Goal: Task Accomplishment & Management: Complete application form

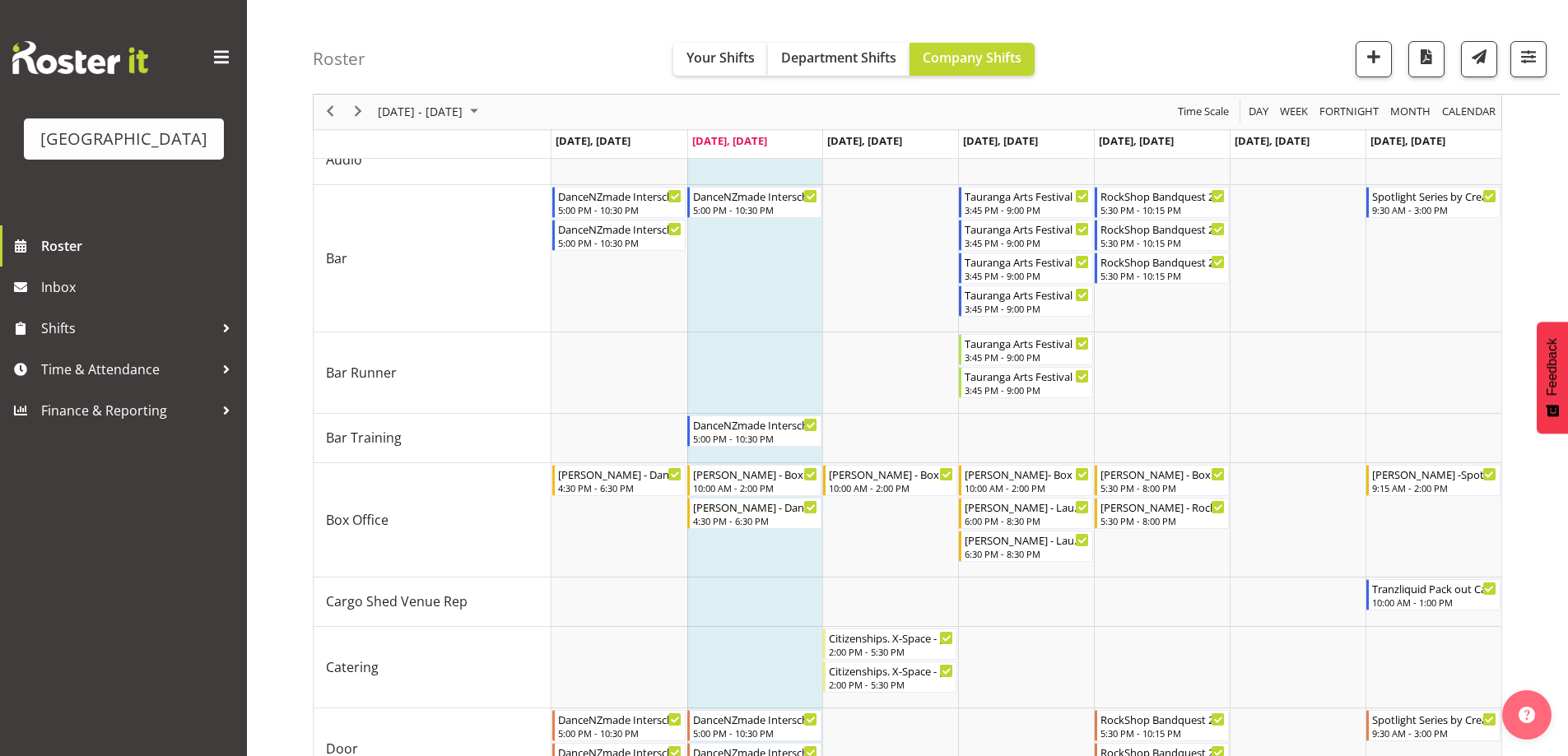
scroll to position [165, 0]
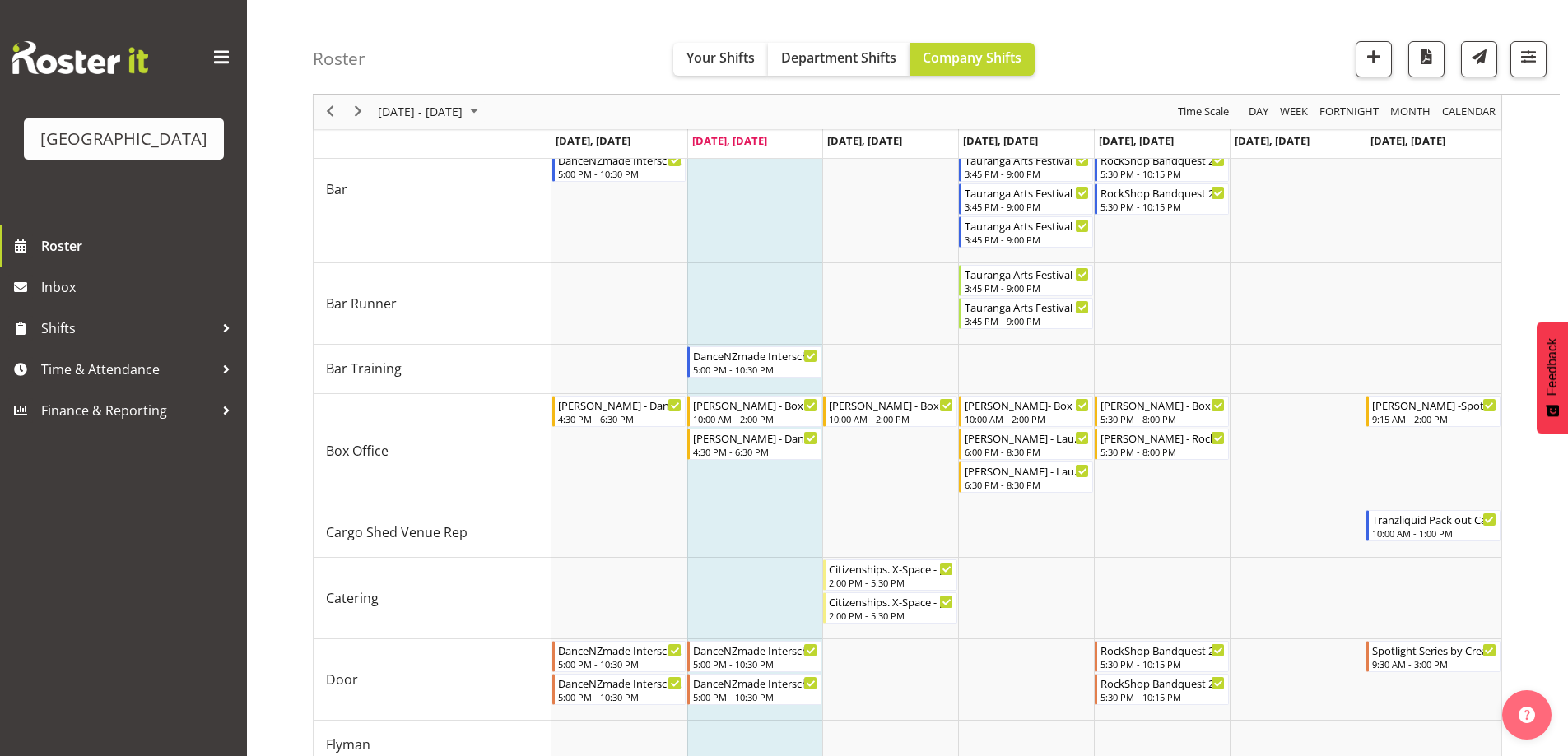
drag, startPoint x: 467, startPoint y: 73, endPoint x: 461, endPoint y: 87, distance: 15.2
click at [466, 75] on div "Roster Your Shifts Department Shifts Company Shifts All Locations Clear Baycour…" at bounding box center [936, 47] width 1247 height 94
click at [451, 126] on div "[DATE] - [DATE]" at bounding box center [430, 111] width 116 height 35
click at [455, 109] on span "[DATE] - [DATE]" at bounding box center [420, 112] width 88 height 20
click at [461, 113] on span "[DATE] - [DATE]" at bounding box center [420, 112] width 88 height 20
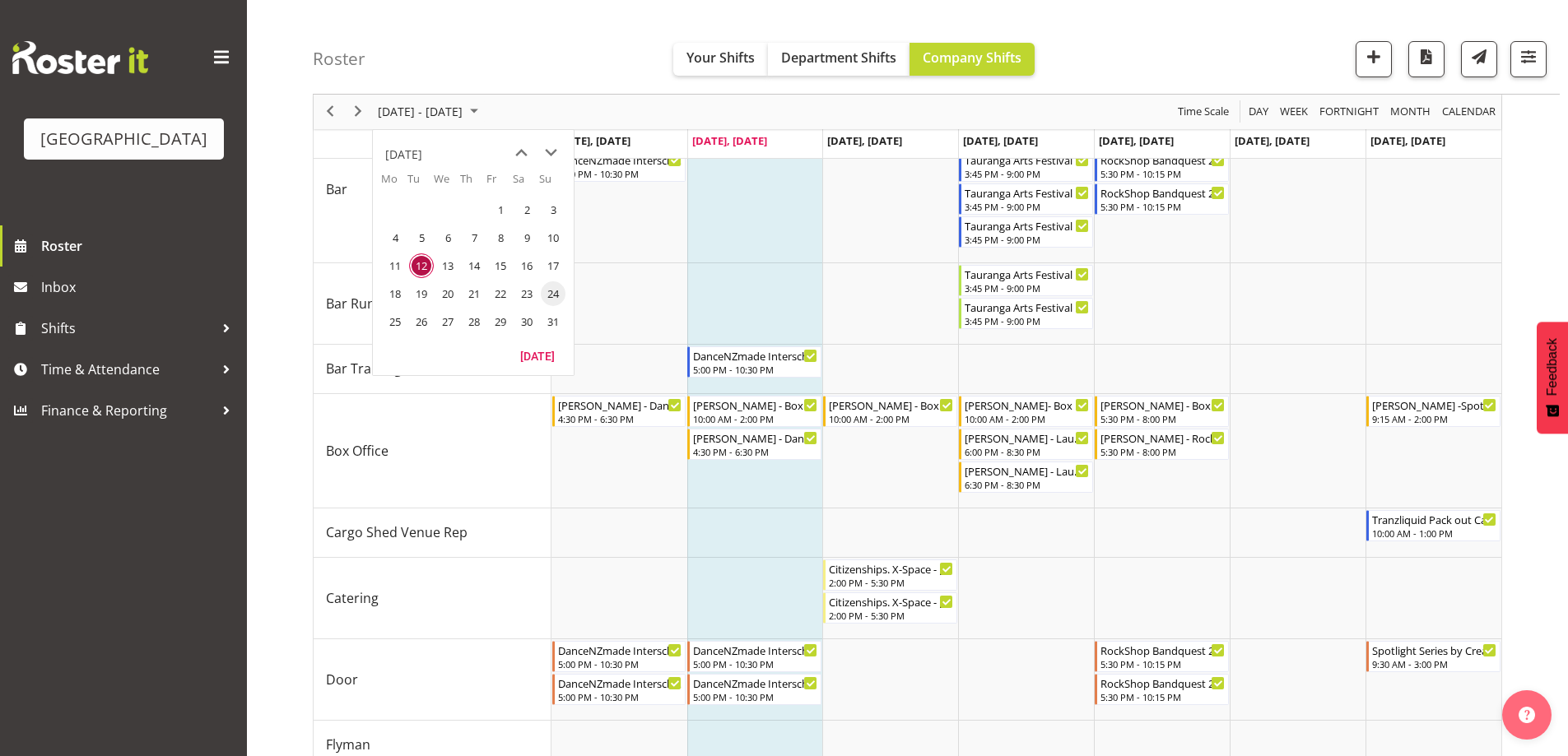
click at [559, 292] on span "24" at bounding box center [553, 294] width 25 height 25
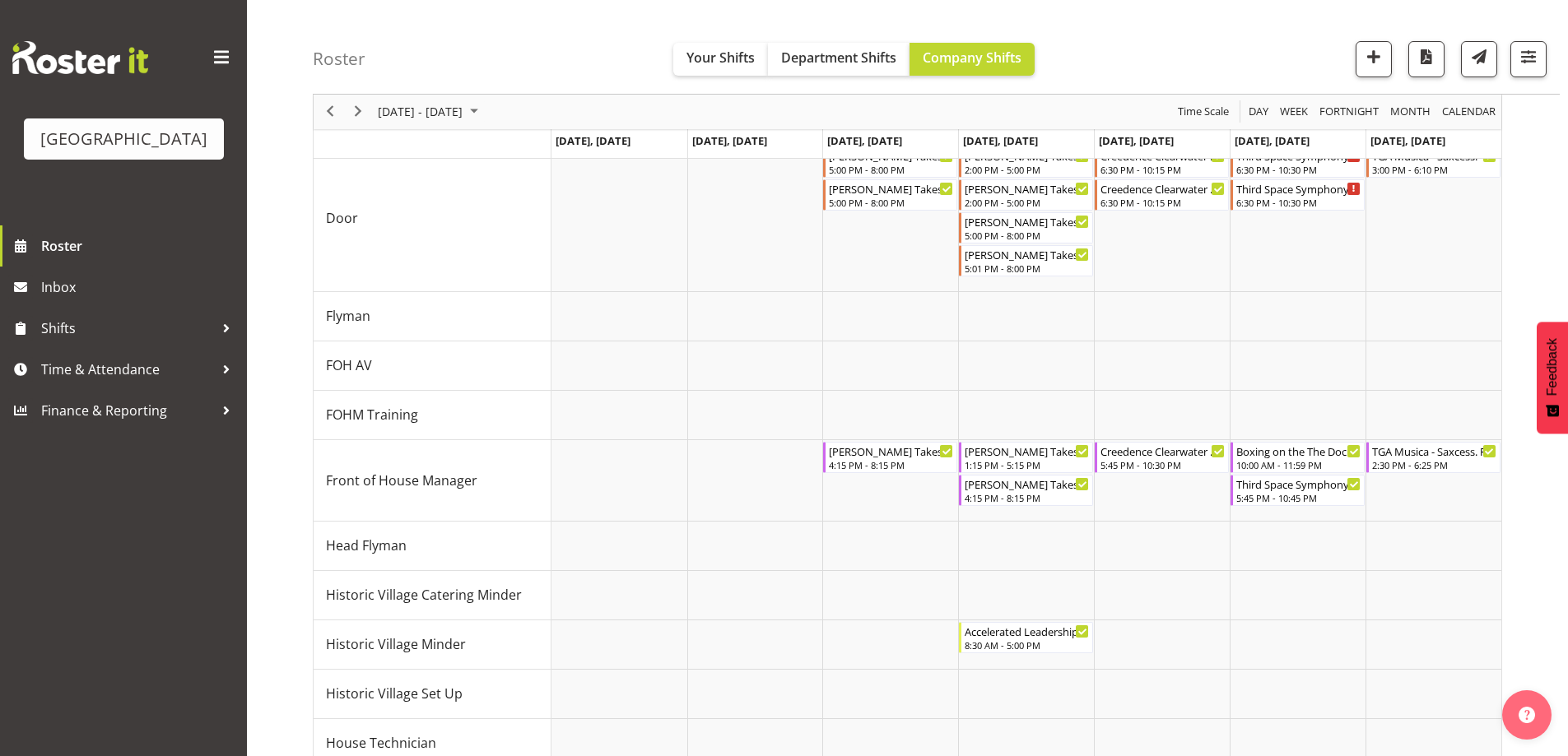
scroll to position [82, 0]
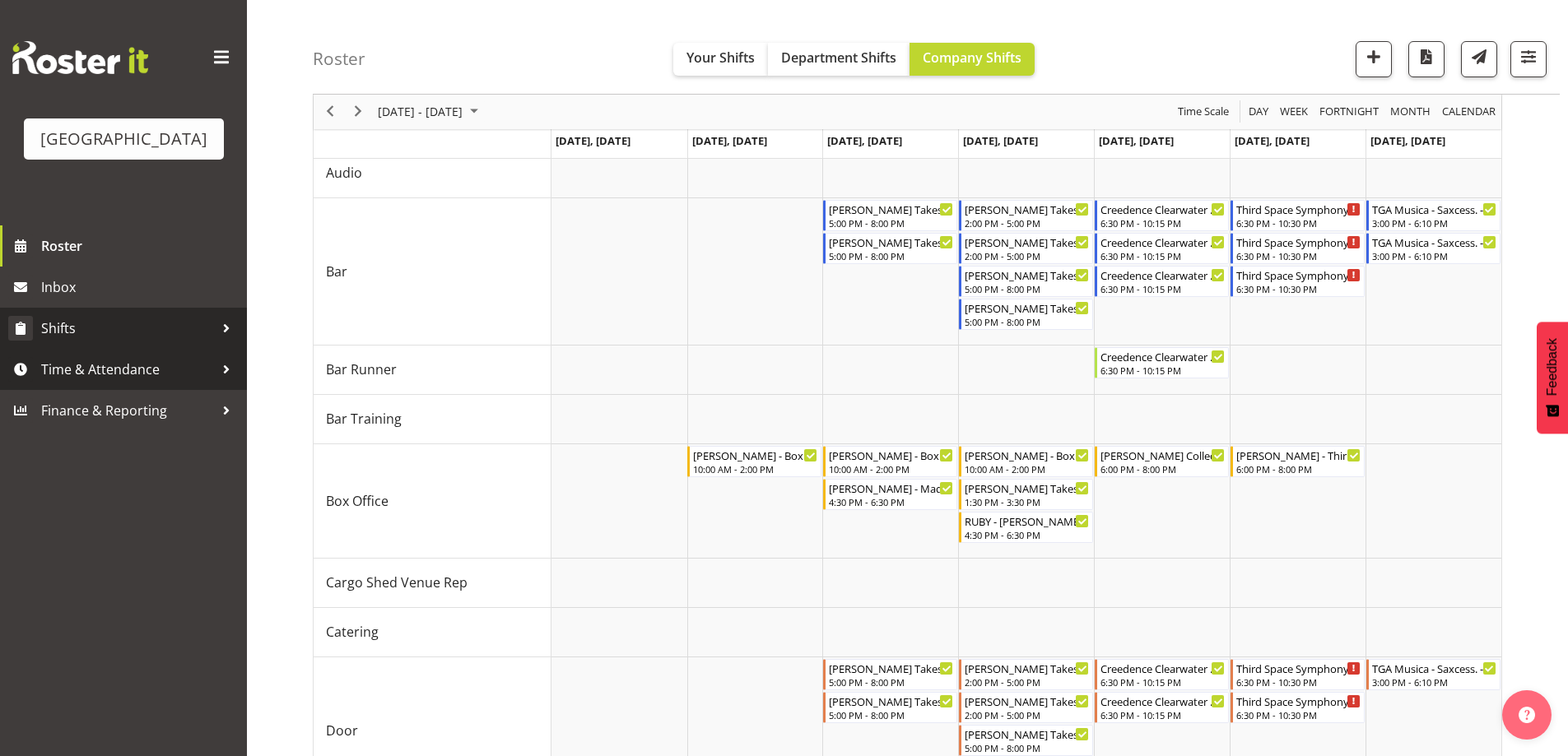
click at [59, 340] on span "Shifts" at bounding box center [127, 328] width 173 height 25
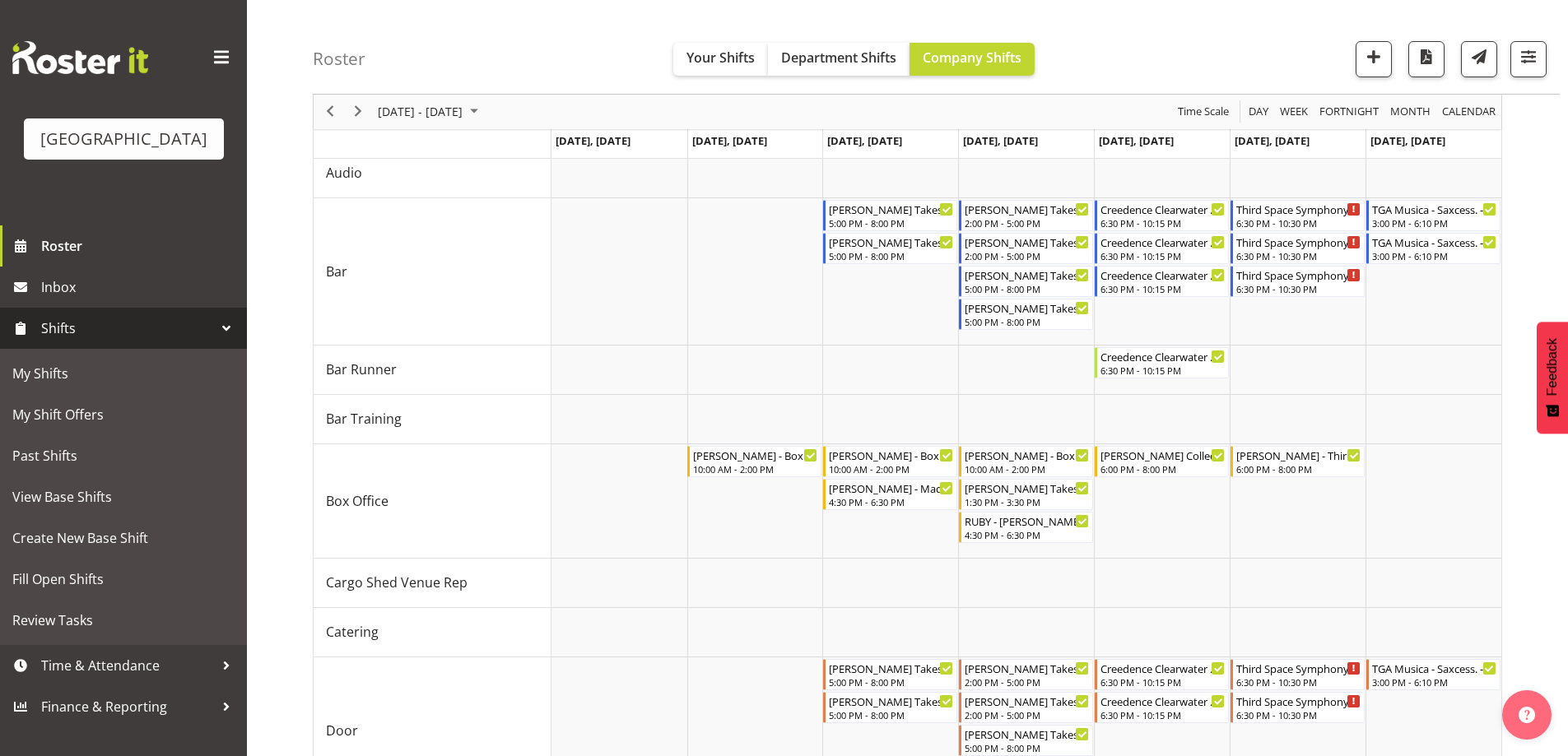
click at [450, 38] on div "Roster Your Shifts Department Shifts Company Shifts All Locations Clear Baycour…" at bounding box center [936, 47] width 1247 height 94
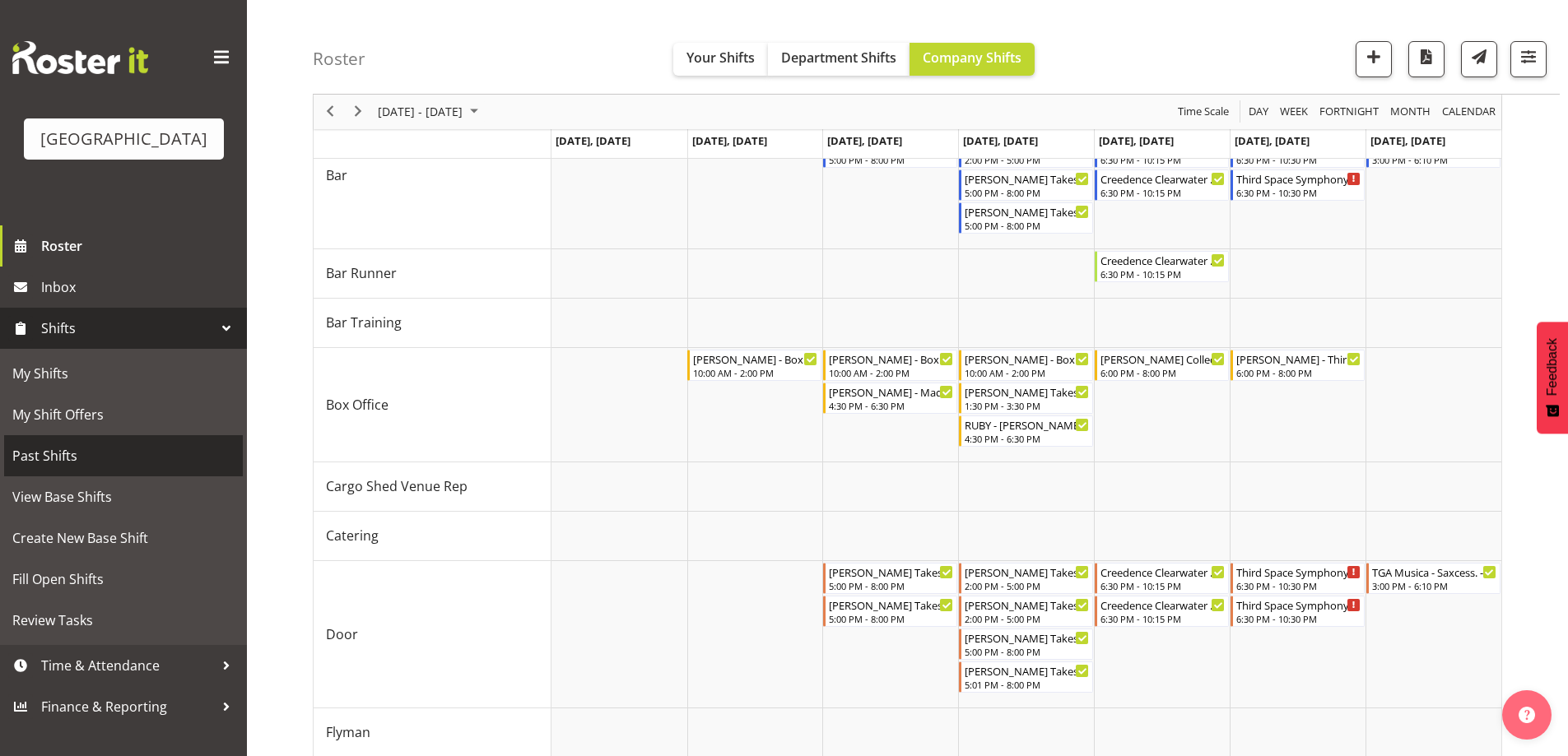
scroll to position [247, 0]
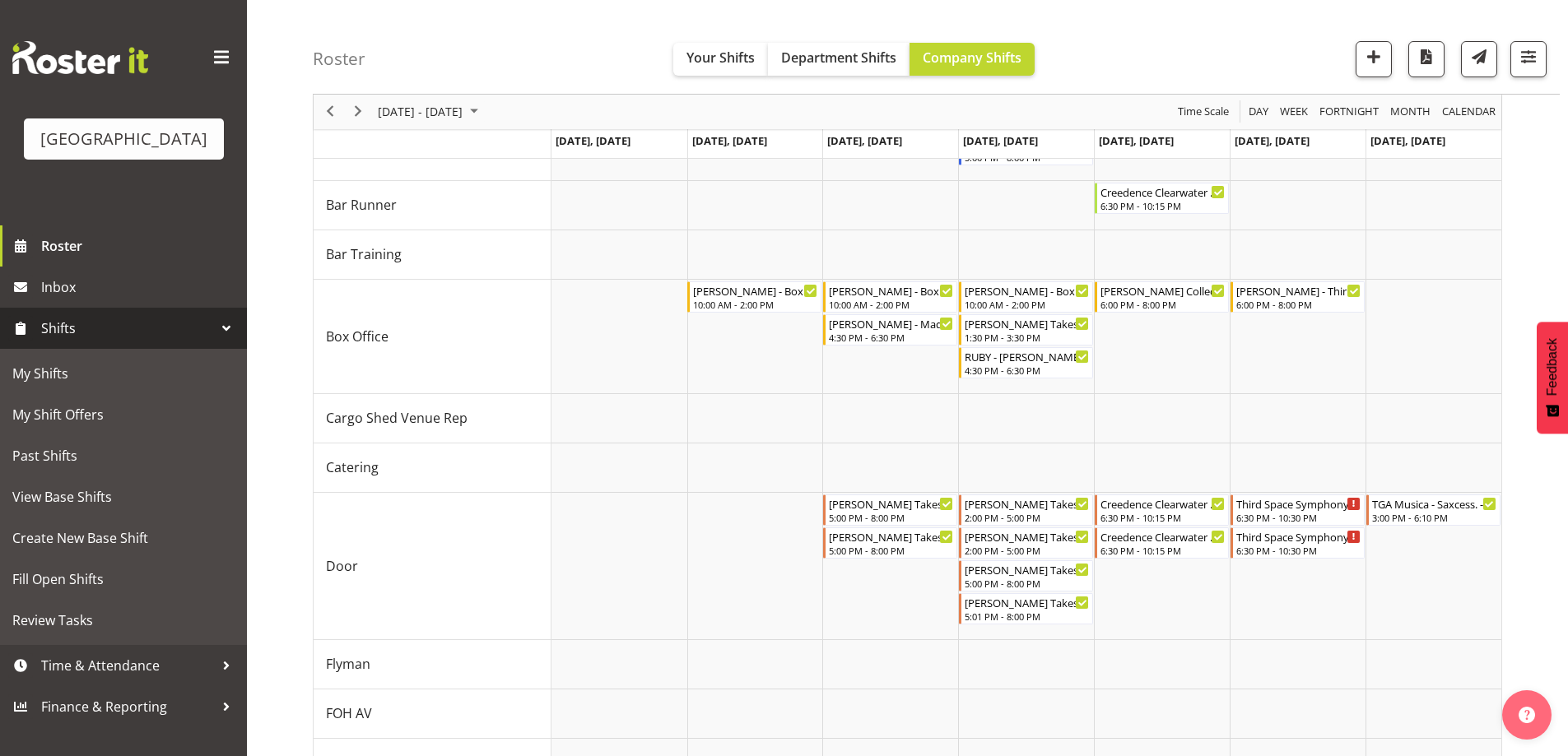
drag, startPoint x: 461, startPoint y: 9, endPoint x: 630, endPoint y: 100, distance: 191.9
click at [462, 8] on div "Roster Your Shifts Department Shifts Company Shifts All Locations Clear Baycour…" at bounding box center [936, 47] width 1247 height 94
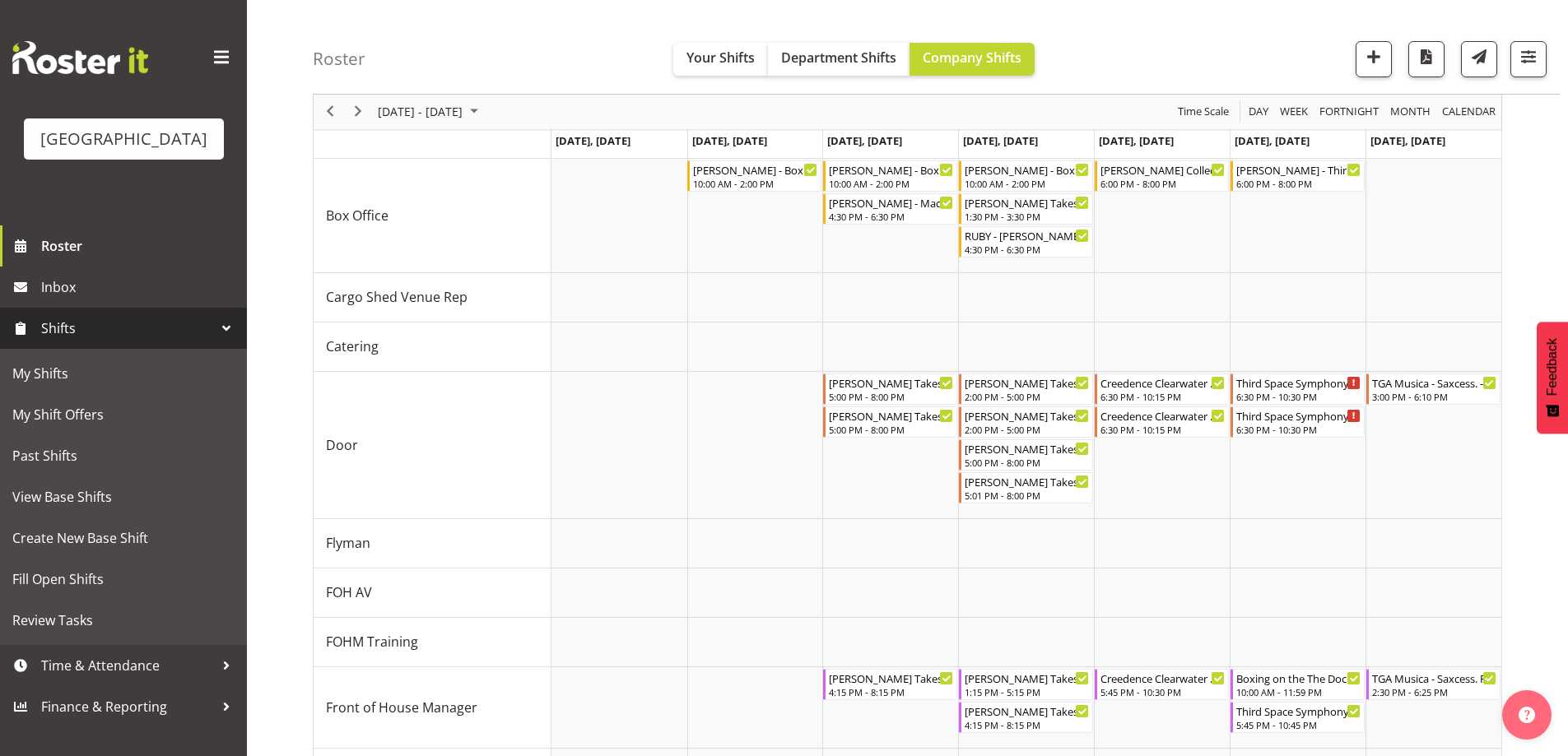
scroll to position [0, 0]
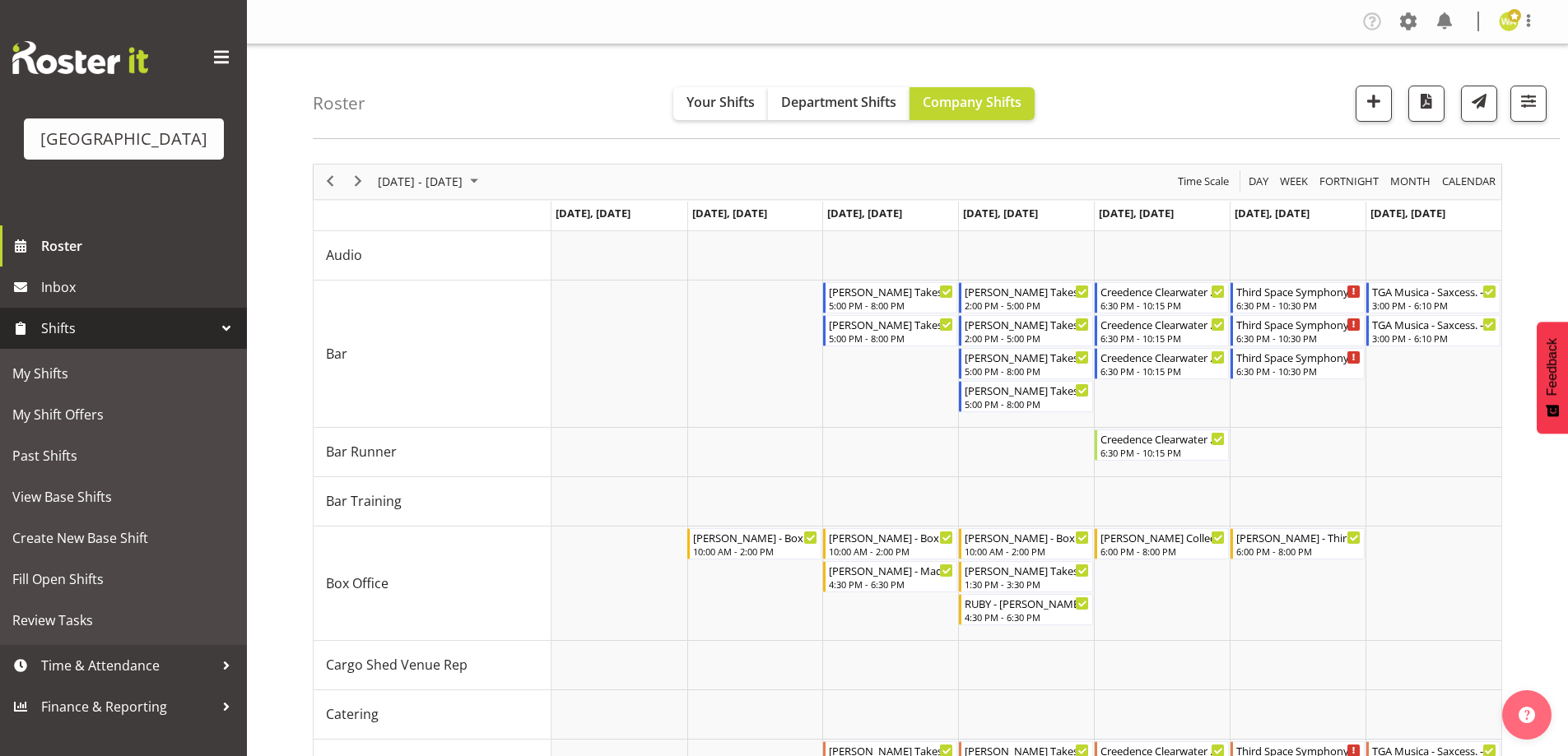
click at [500, 62] on div "Roster Your Shifts Department Shifts Company Shifts All Locations Clear Baycour…" at bounding box center [936, 91] width 1247 height 94
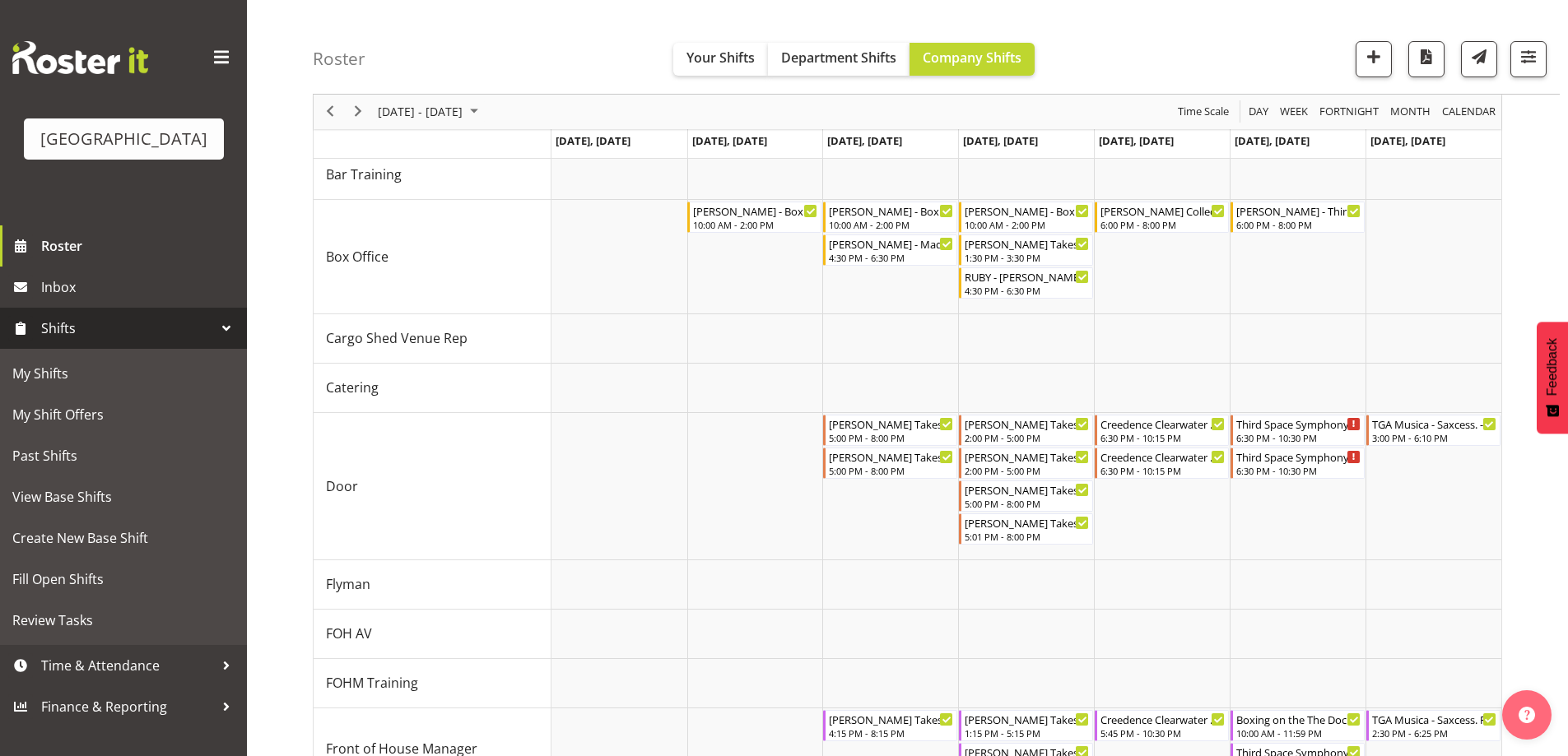
scroll to position [368, 0]
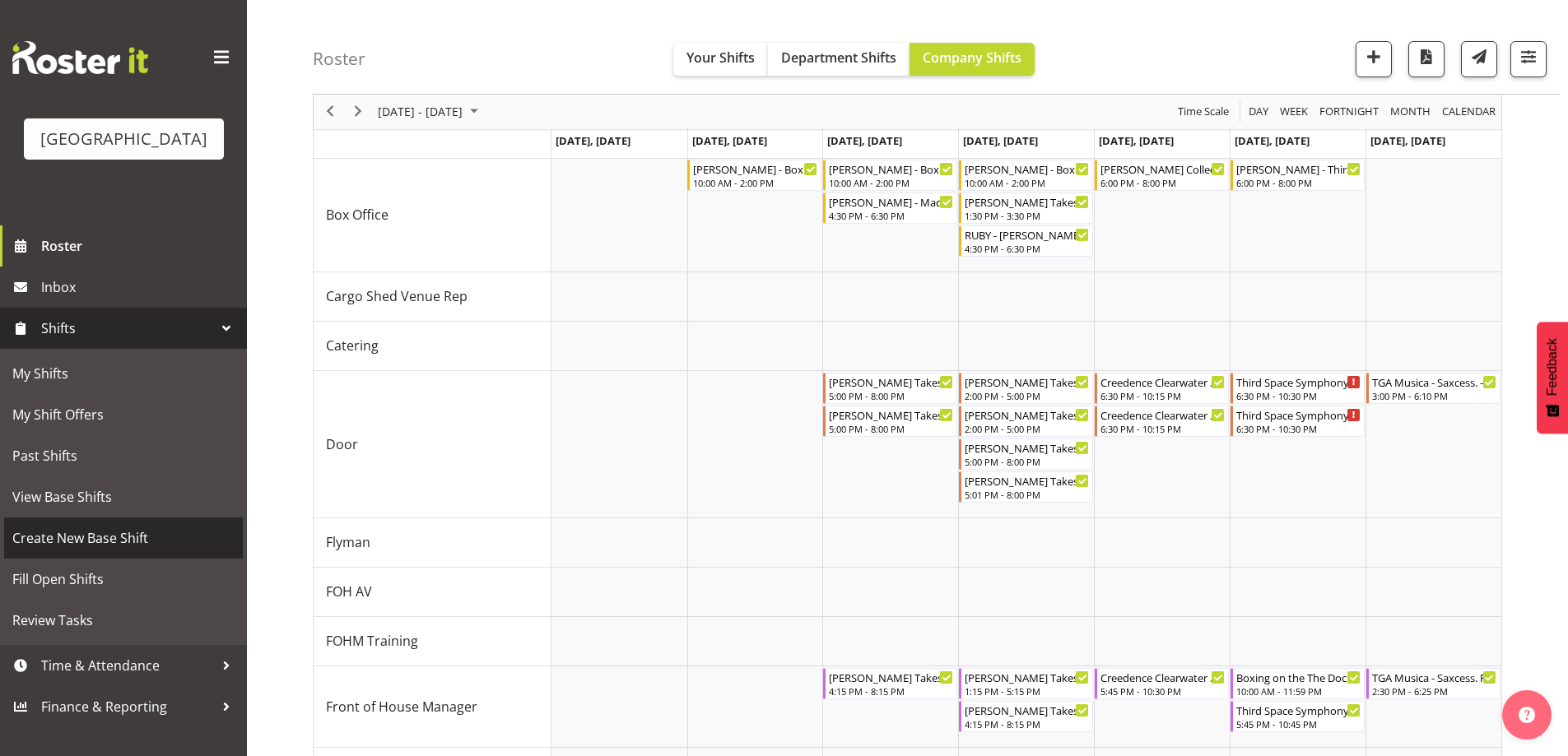
click at [83, 551] on span "Create New Base Shift" at bounding box center [124, 538] width 222 height 25
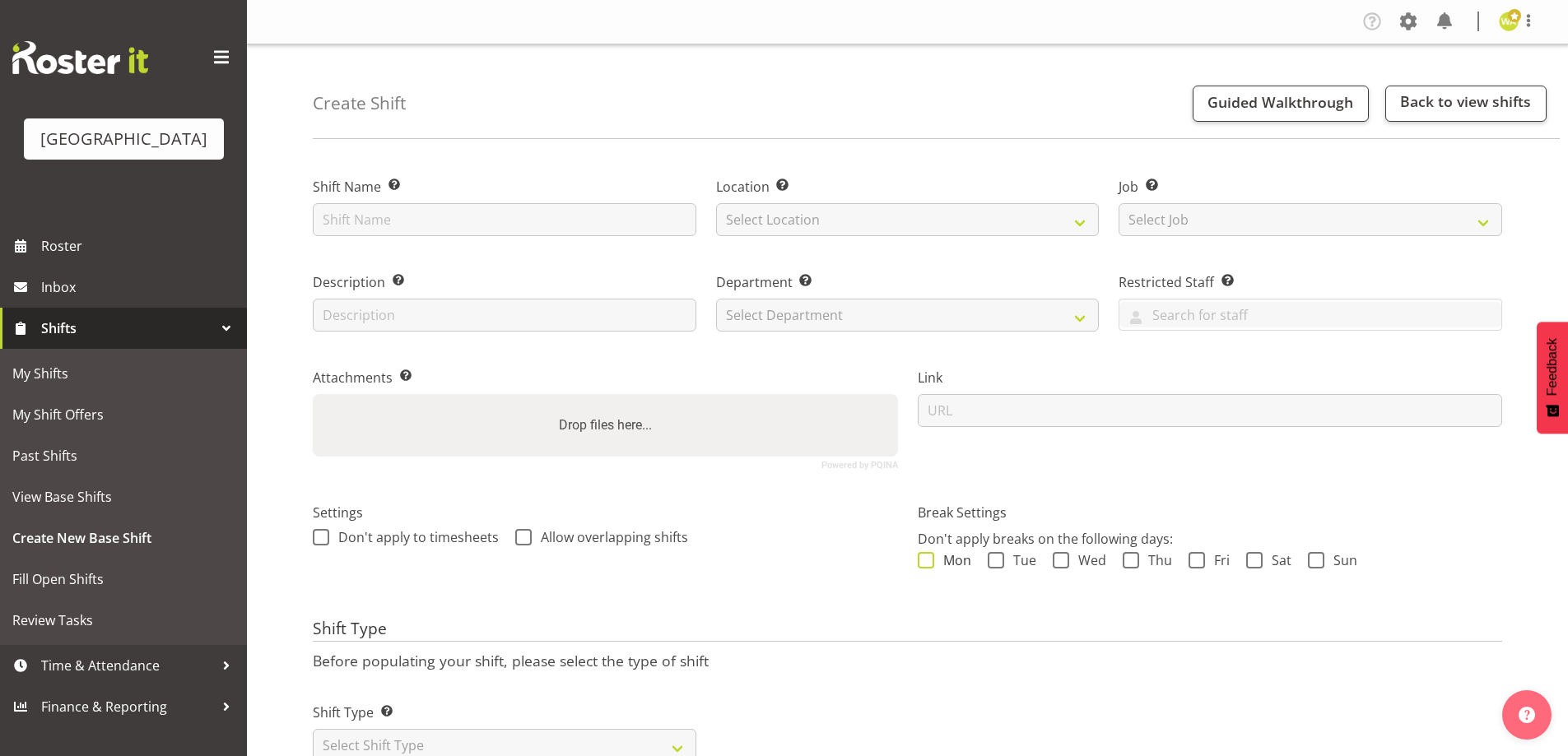
click at [936, 558] on span "Mon" at bounding box center [953, 560] width 37 height 16
click at [929, 558] on input "Mon" at bounding box center [923, 559] width 11 height 11
checkbox input "true"
click at [979, 564] on div "Mon Tue Wed Thu Fri Sat Sun" at bounding box center [1210, 563] width 585 height 21
click at [992, 563] on span at bounding box center [995, 560] width 16 height 16
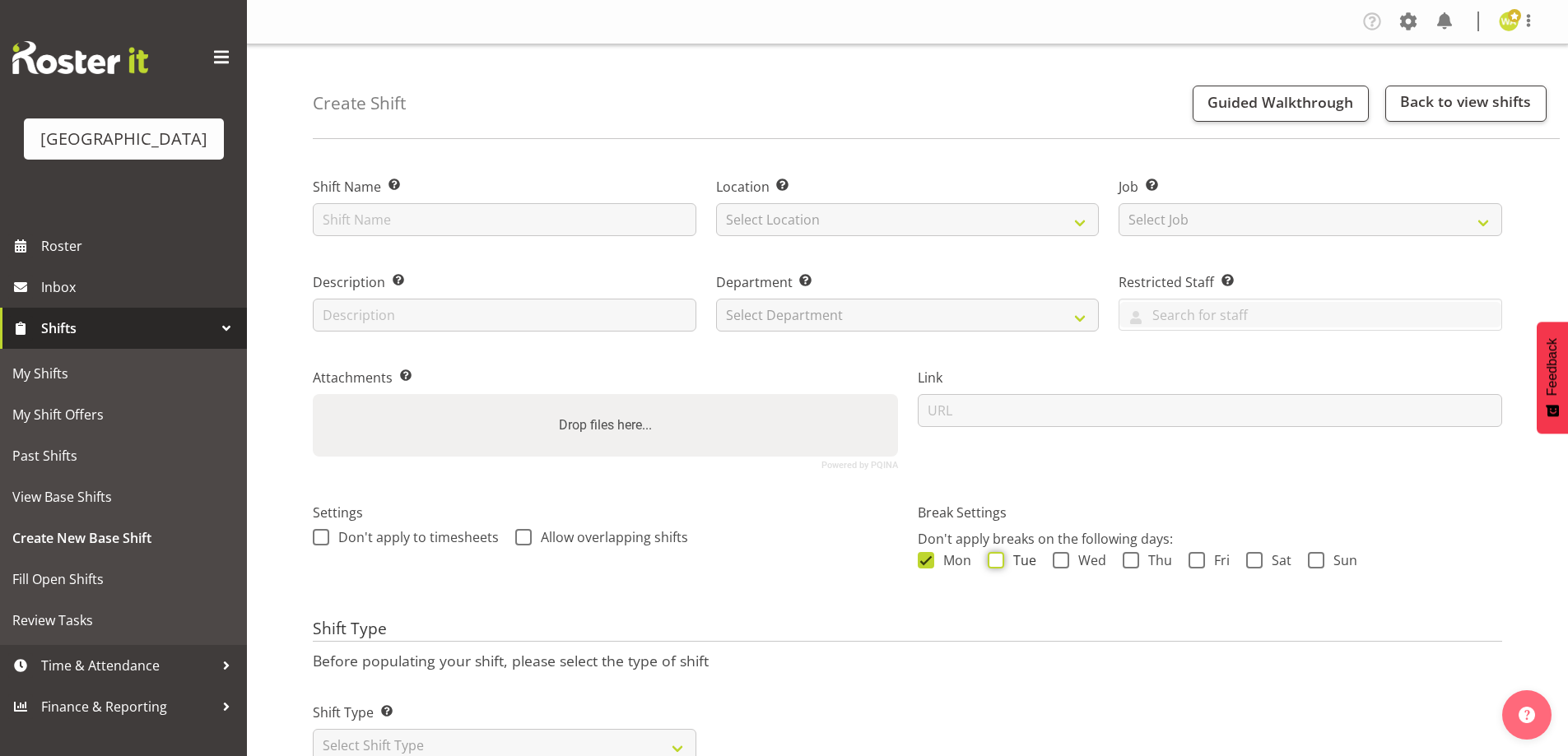
click at [992, 563] on input "Tue" at bounding box center [992, 559] width 11 height 11
checkbox input "true"
click at [1092, 559] on span "Wed" at bounding box center [1087, 560] width 37 height 16
click at [1064, 559] on input "Wed" at bounding box center [1058, 559] width 11 height 11
checkbox input "true"
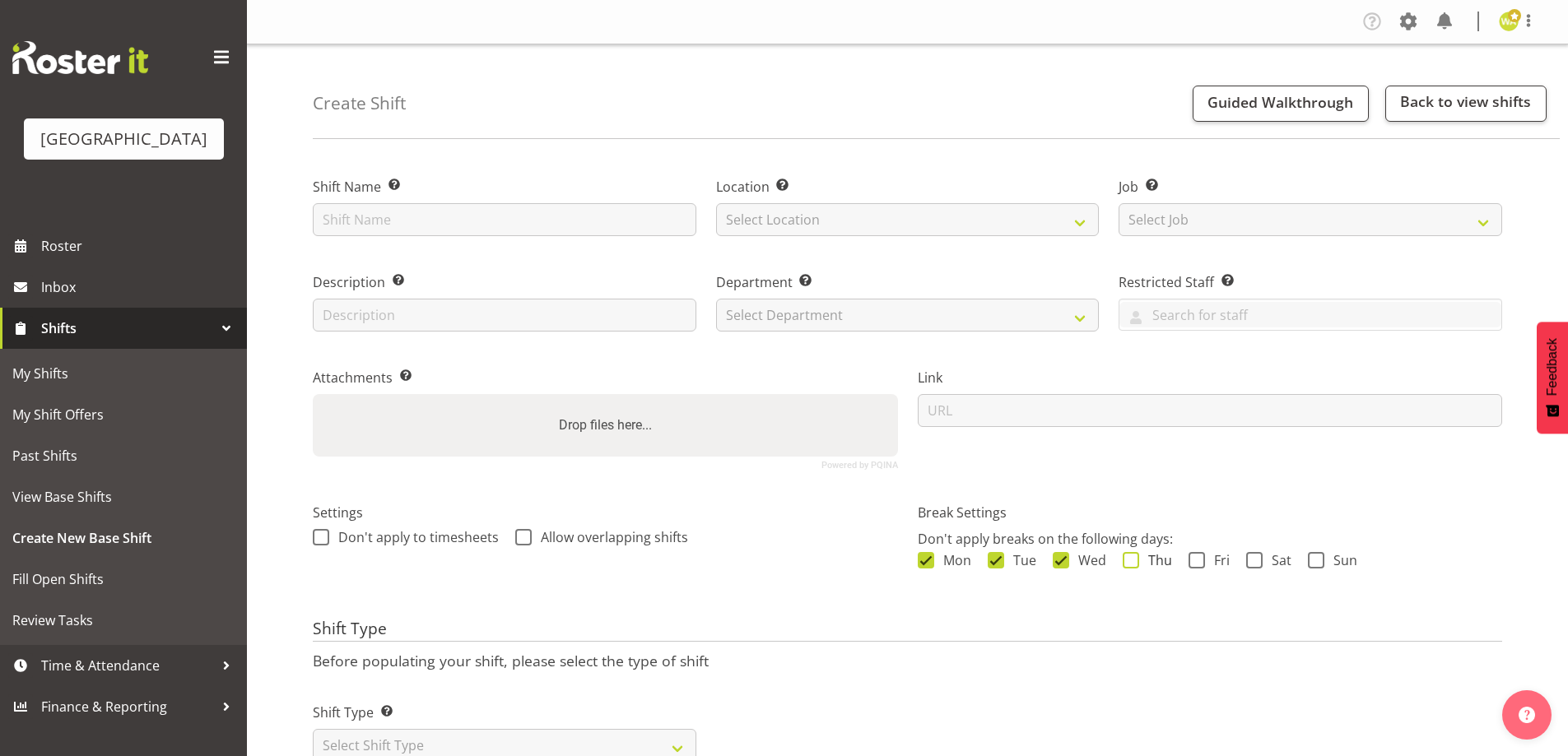
click at [1147, 558] on span "Thu" at bounding box center [1155, 560] width 33 height 16
click at [1133, 558] on input "Thu" at bounding box center [1127, 559] width 11 height 11
checkbox input "true"
click at [1230, 557] on div "Mon Tue Wed Thu Fri Sat Sun" at bounding box center [1210, 563] width 585 height 21
drag, startPoint x: 1284, startPoint y: 556, endPoint x: 1336, endPoint y: 556, distance: 52.0
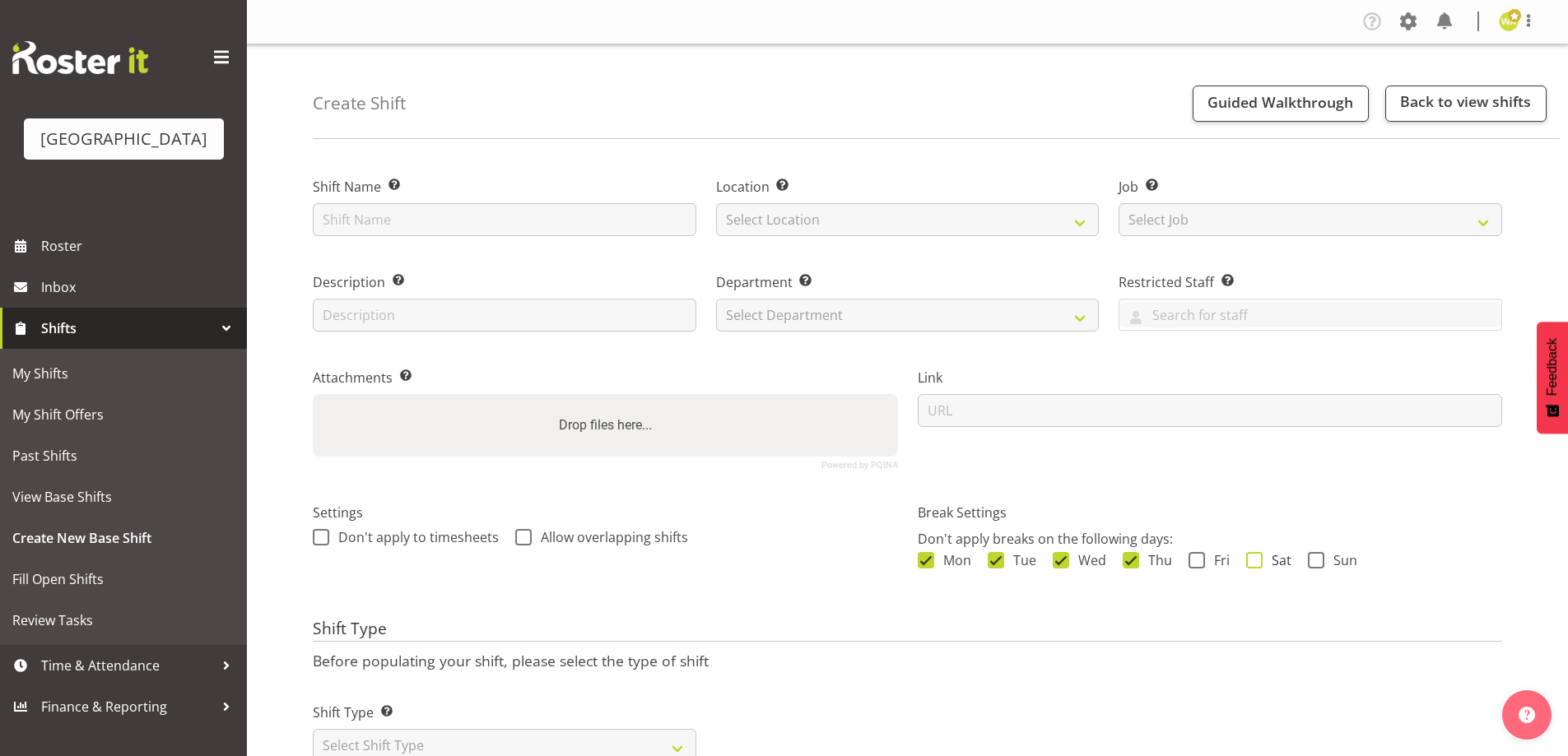
click at [1286, 556] on span "Sat" at bounding box center [1277, 560] width 29 height 16
click at [1257, 556] on input "Sat" at bounding box center [1251, 559] width 11 height 11
checkbox input "true"
click at [1341, 556] on span "Sun" at bounding box center [1340, 560] width 33 height 16
click at [1318, 556] on input "Sun" at bounding box center [1313, 559] width 11 height 11
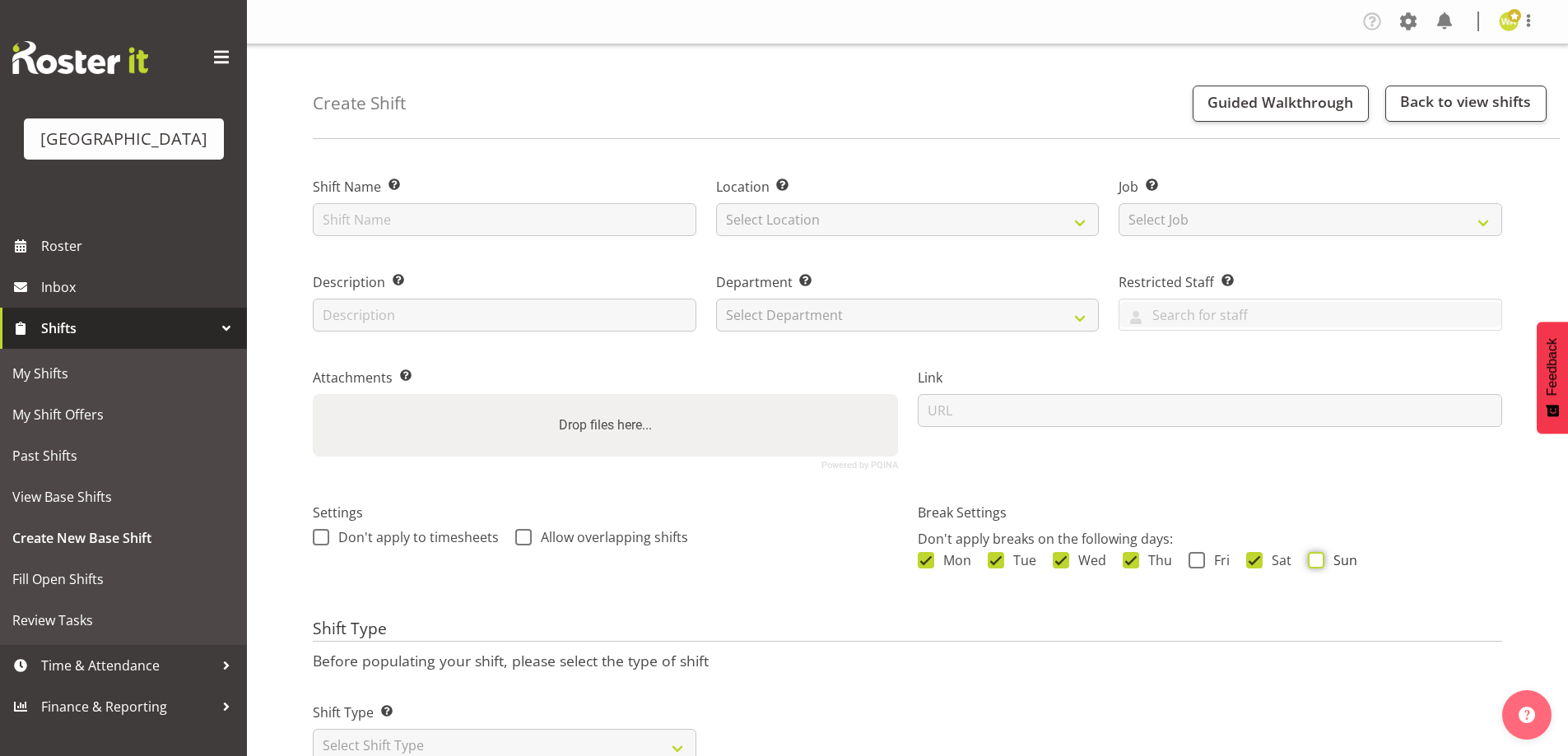
checkbox input "true"
click at [1205, 566] on span "Fri" at bounding box center [1217, 560] width 25 height 16
click at [1200, 565] on input "Fri" at bounding box center [1194, 559] width 11 height 11
checkbox input "true"
click at [441, 230] on input "text" at bounding box center [504, 219] width 384 height 33
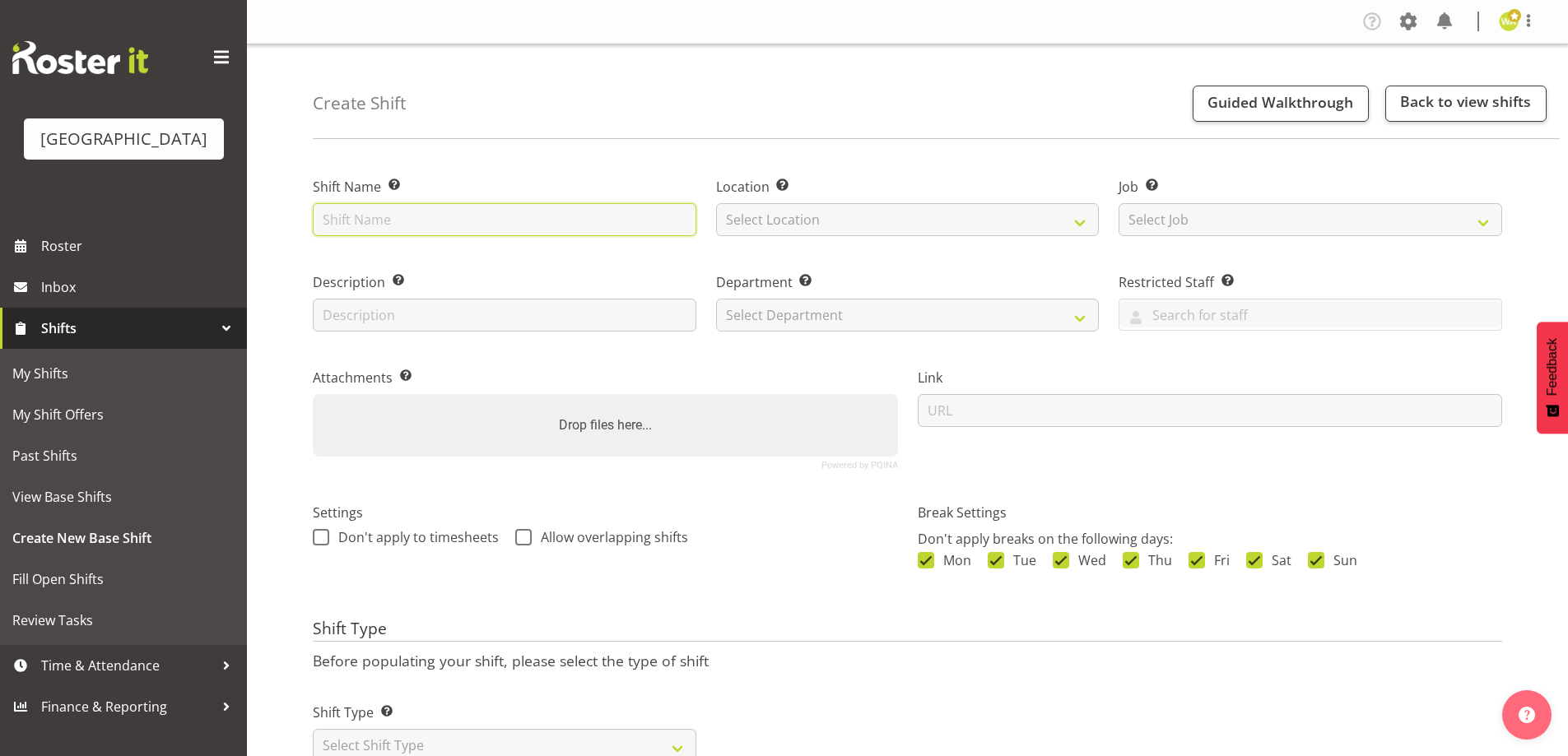
type input "Wendy"
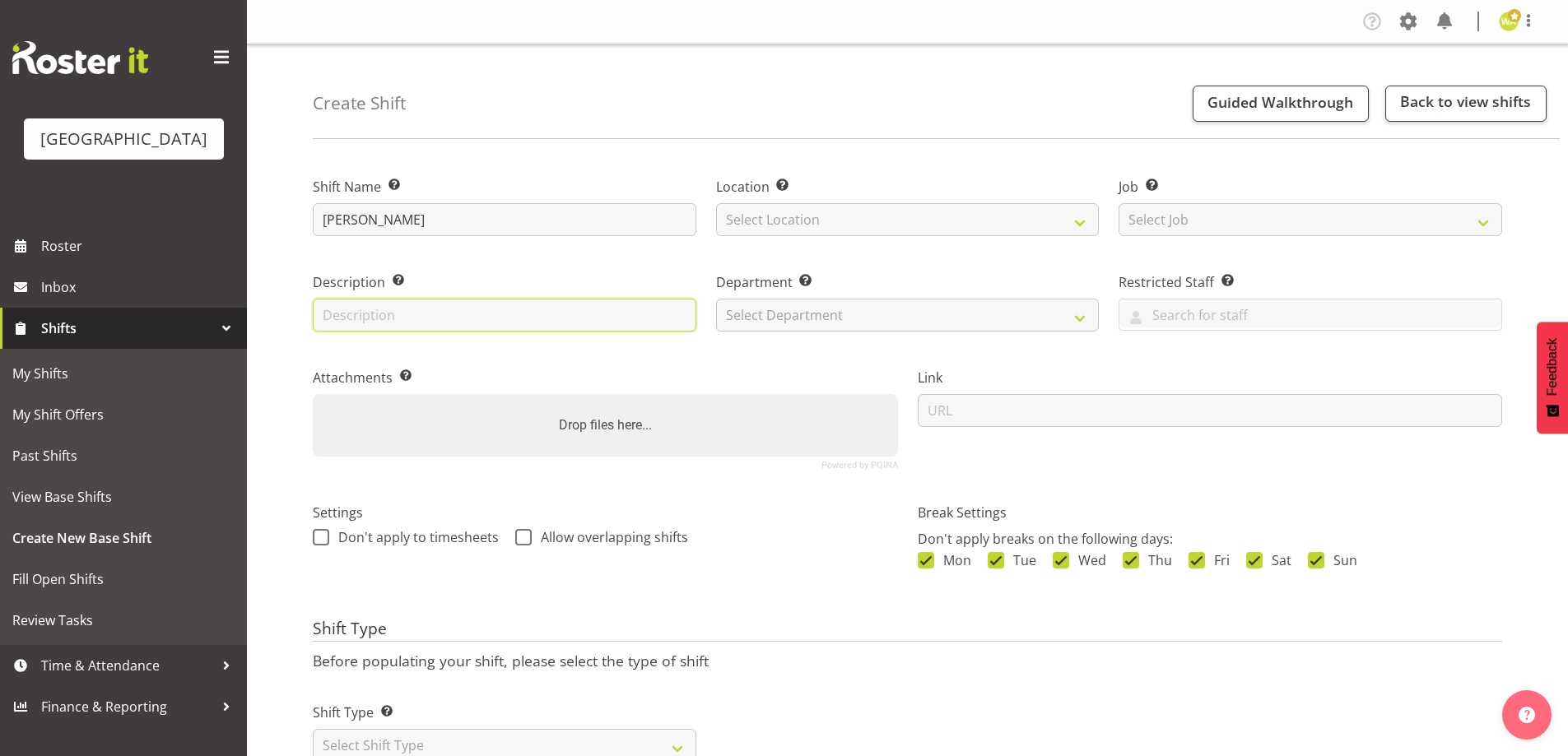
click at [463, 319] on input "text" at bounding box center [504, 315] width 384 height 33
type input "Box Office"
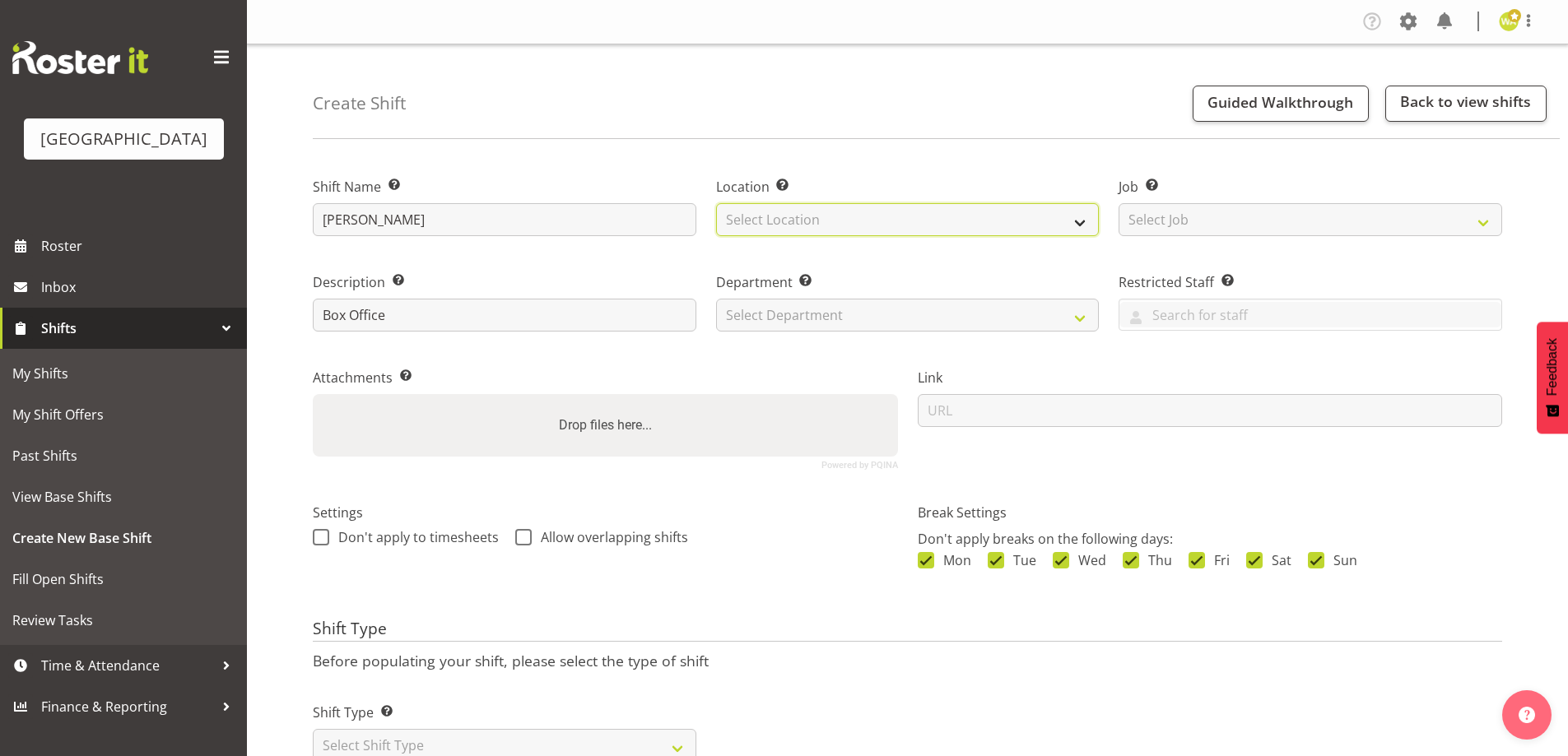
drag, startPoint x: 828, startPoint y: 219, endPoint x: 835, endPoint y: 233, distance: 15.7
click at [828, 219] on select "Select Location Baycourt Community and Arts Centre Cargo Shed Historic Village" at bounding box center [908, 219] width 384 height 33
select select "1115"
click at [717, 203] on select "Select Location Baycourt Community and Arts Centre Cargo Shed Historic Village" at bounding box center [908, 219] width 384 height 33
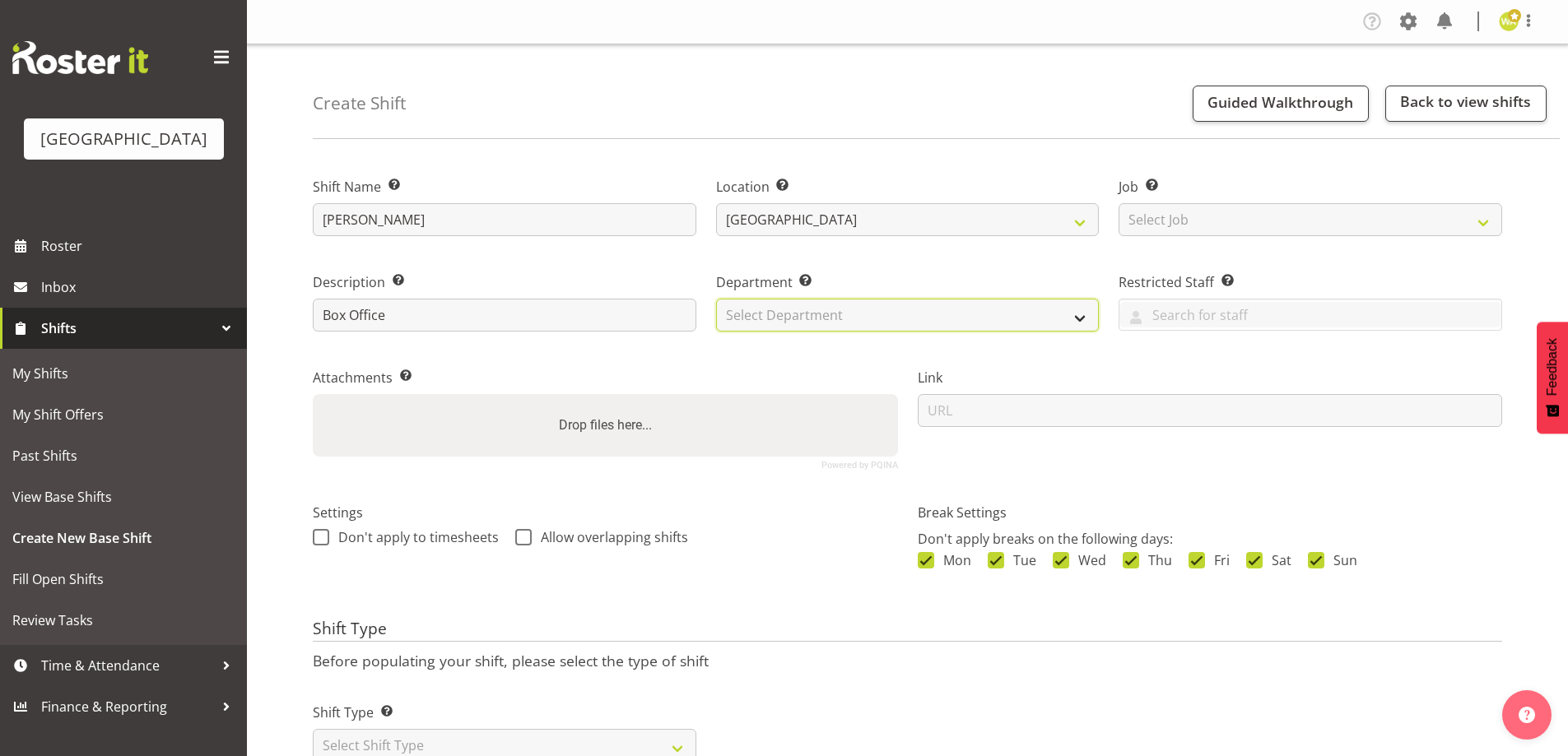
click at [795, 311] on select "Select Department Baycourt Box Office" at bounding box center [908, 315] width 384 height 33
select select "794"
click at [717, 299] on select "Select Department Baycourt Box Office" at bounding box center [908, 315] width 384 height 33
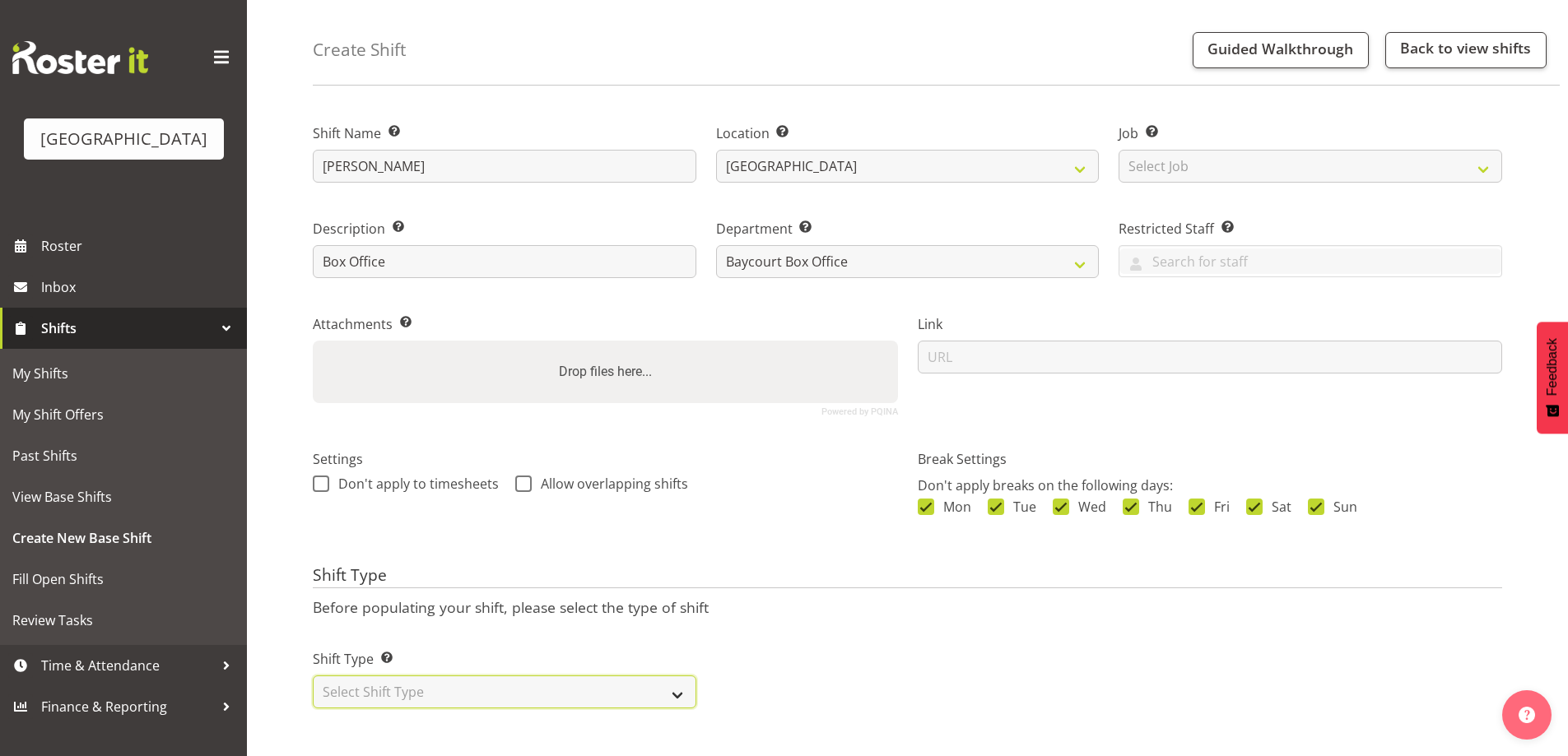
click at [410, 675] on select "Select Shift Type One Off Shift Recurring Shift Rotating Shift" at bounding box center [504, 692] width 384 height 33
select select "one_off"
click at [312, 675] on select "Select Shift Type One Off Shift Recurring Shift Rotating Shift" at bounding box center [504, 692] width 384 height 33
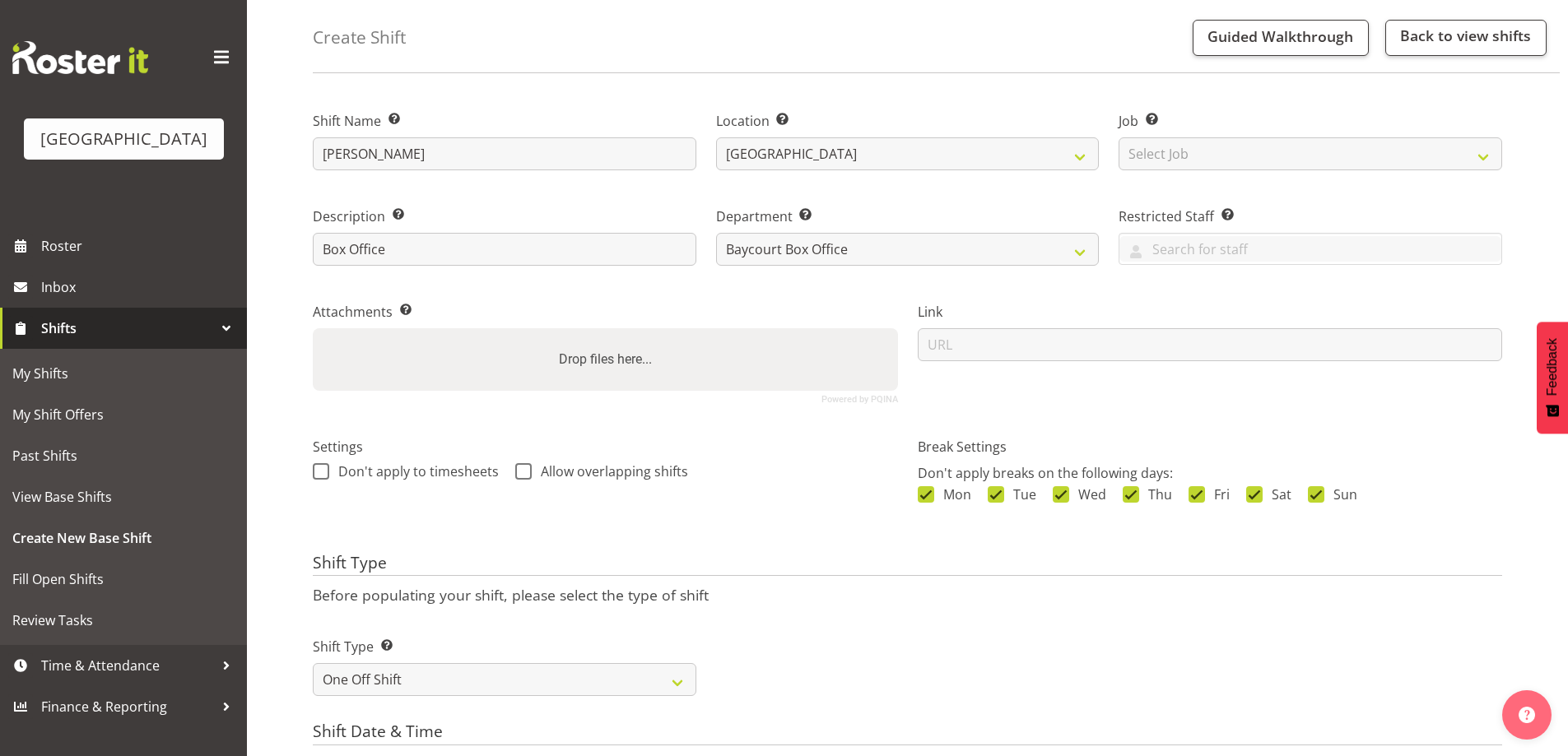
click at [1025, 591] on p "Before populating your shift, please select the type of shift" at bounding box center [907, 594] width 1189 height 18
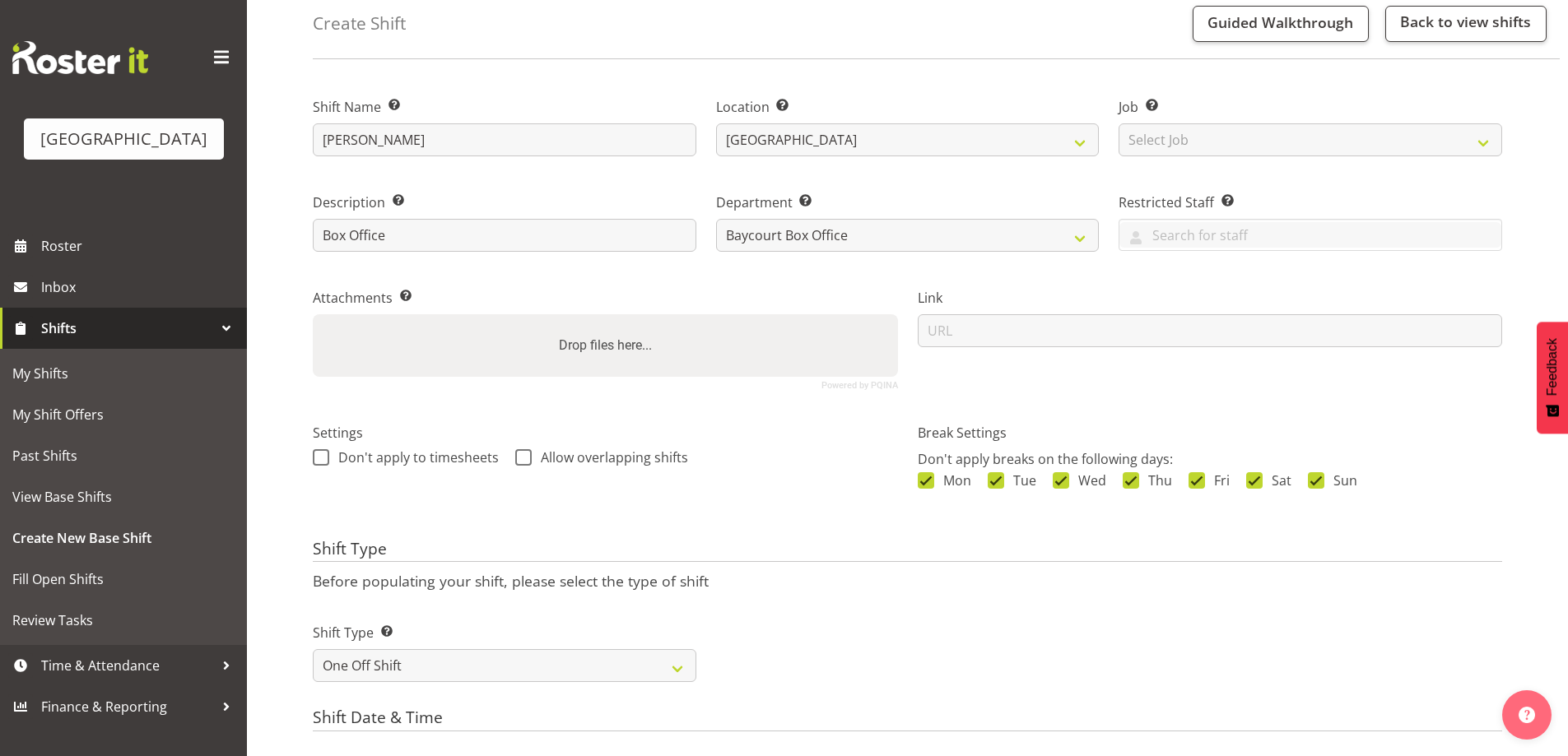
scroll to position [0, 0]
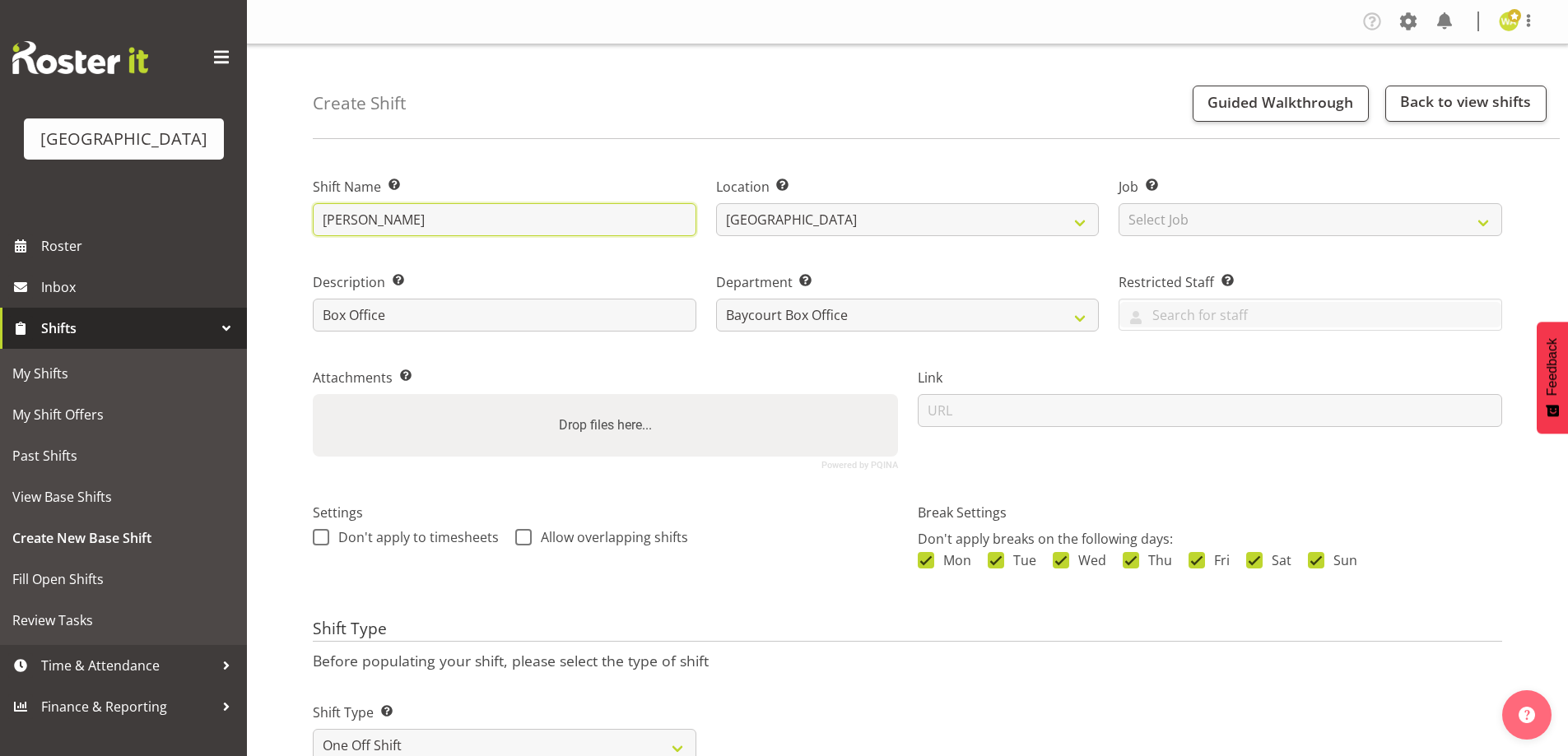
drag, startPoint x: 306, startPoint y: 227, endPoint x: 277, endPoint y: 227, distance: 29.0
click at [278, 227] on div "Create Shift Guided Walkthrough Back to view shifts Shift Name Enter a name for…" at bounding box center [908, 686] width 1321 height 1284
type input "Saxcess Box Office"
click at [599, 68] on div "Create Shift Guided Walkthrough Back to view shifts" at bounding box center [936, 91] width 1247 height 94
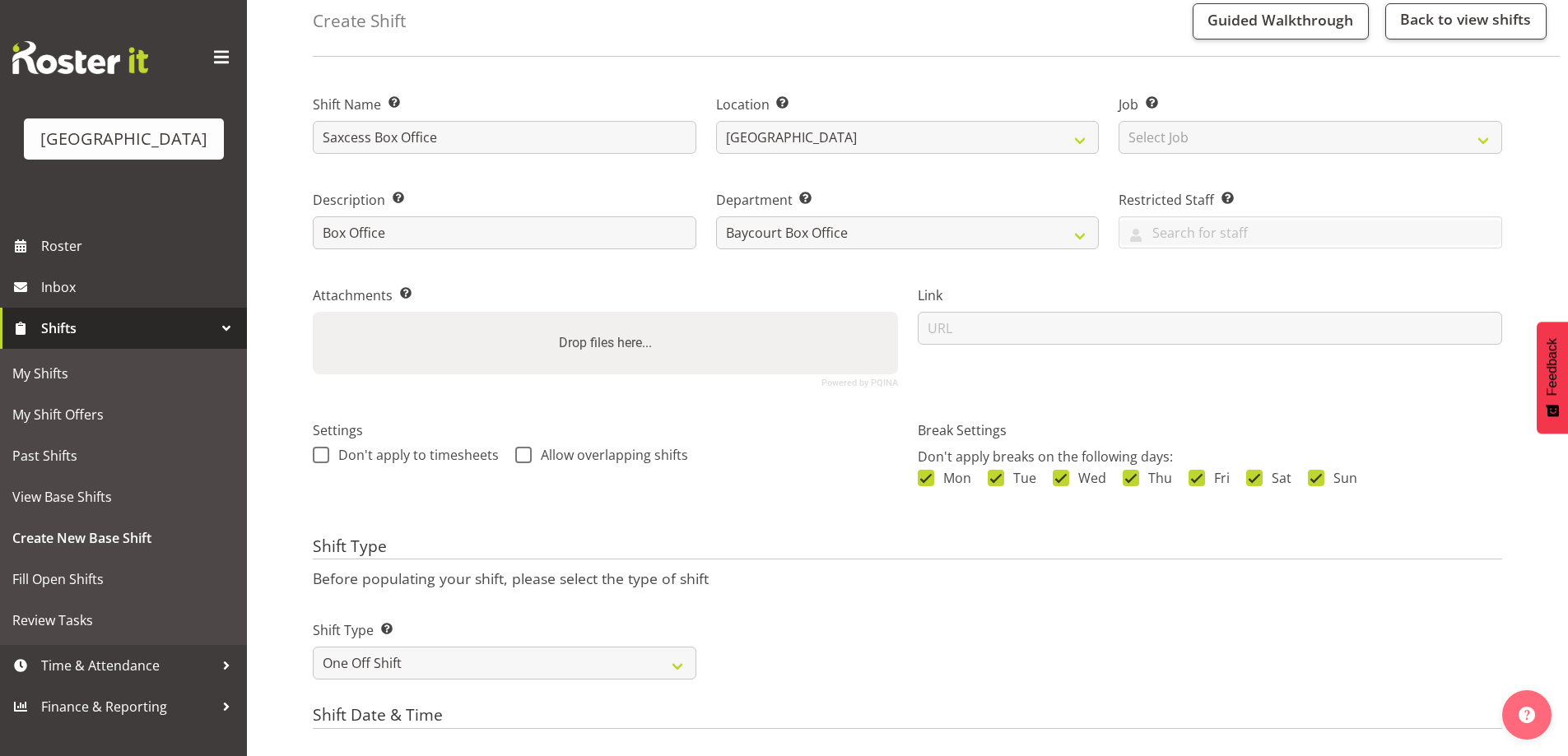
click at [1105, 606] on div "Shift Type Shift Types: One Off – Select this if you would like a single shift …" at bounding box center [908, 643] width 1209 height 92
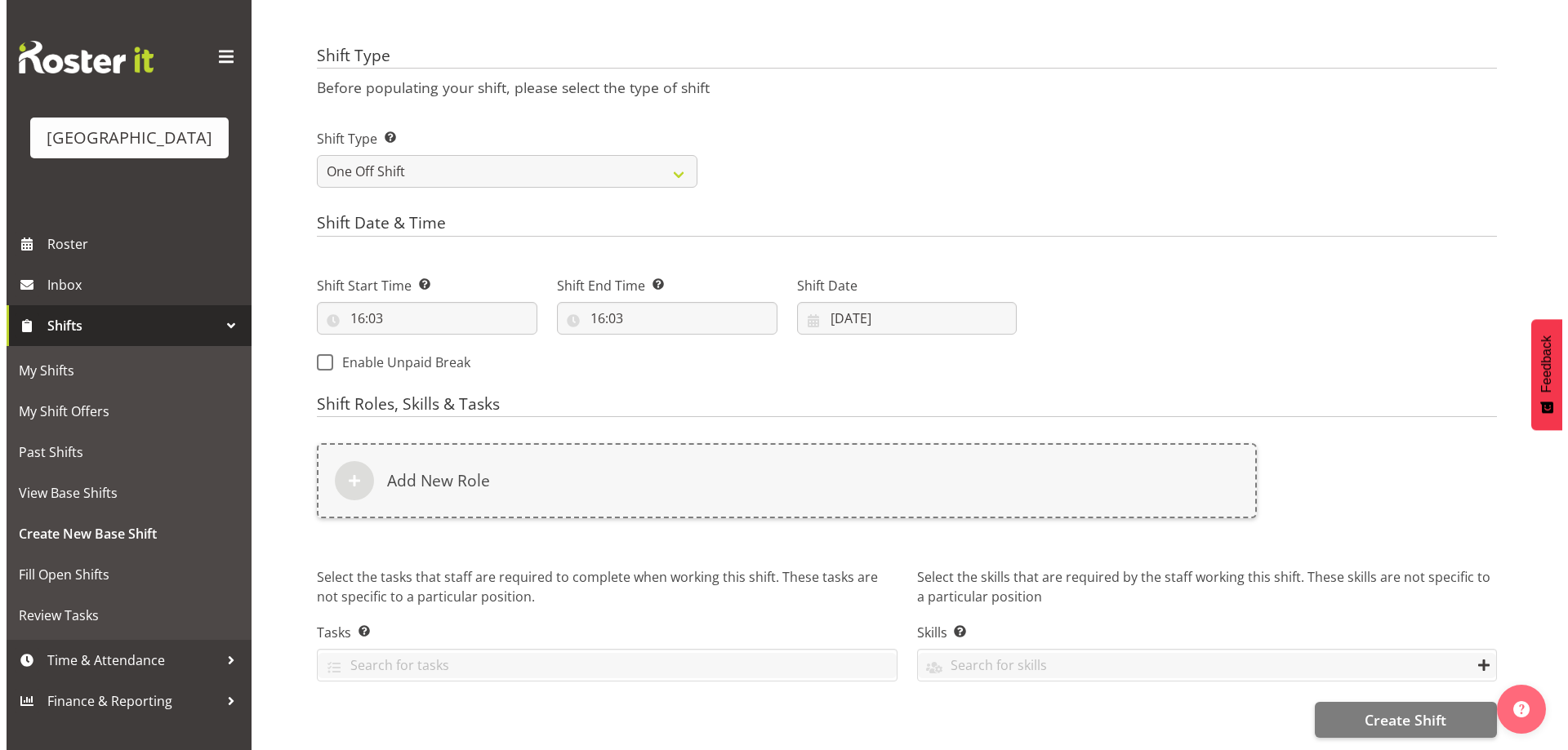
scroll to position [580, 0]
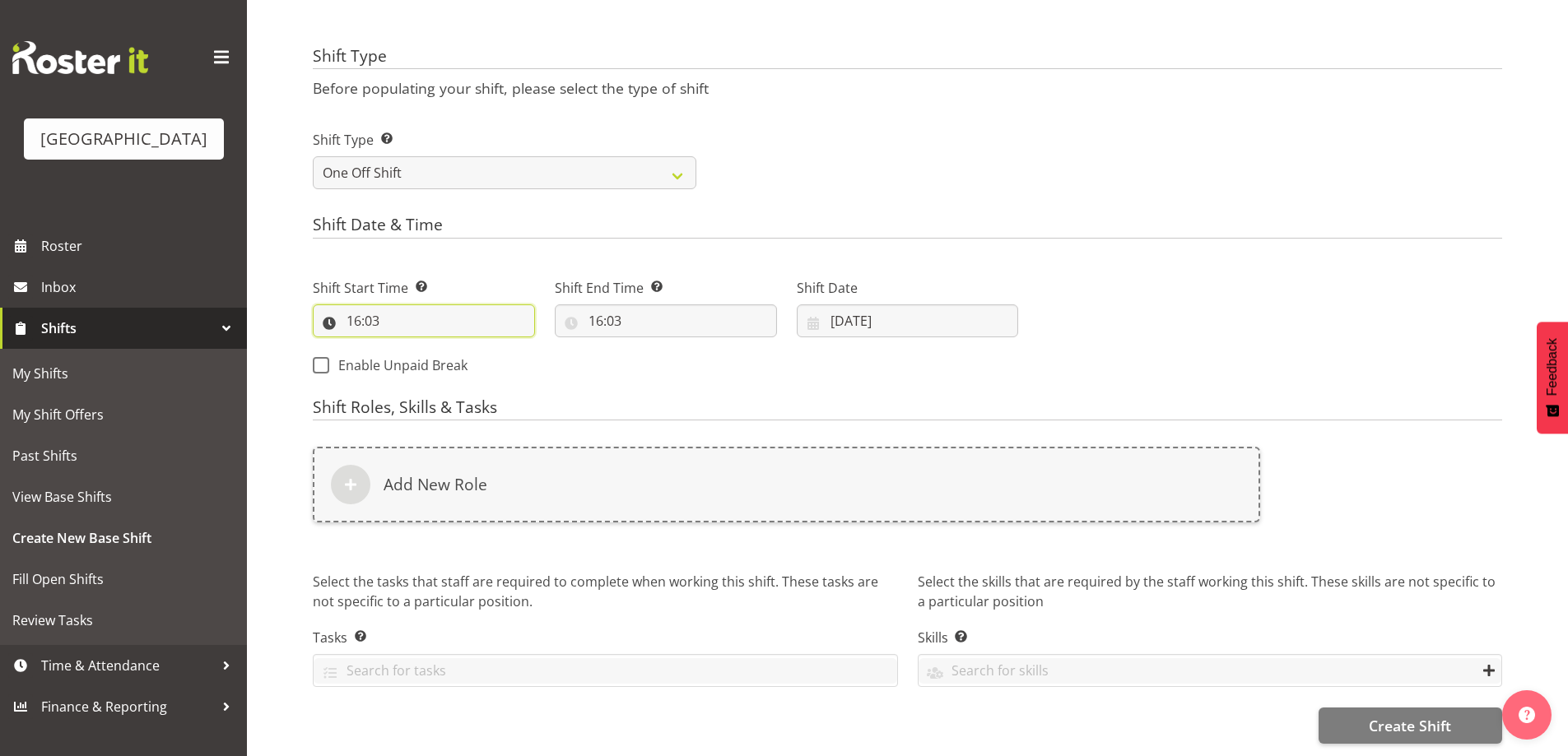
drag, startPoint x: 349, startPoint y: 306, endPoint x: 361, endPoint y: 313, distance: 13.9
click at [348, 306] on input "16:03" at bounding box center [424, 321] width 222 height 33
click at [469, 352] on select "00 01 02 03 04 05 06 07 08 09 10 11 12 13 14 15 16 17 18 19 20 21 22 23 24 25 2…" at bounding box center [468, 363] width 37 height 33
select select "30"
click at [449, 347] on select "00 01 02 03 04 05 06 07 08 09 10 11 12 13 14 15 16 17 18 19 20 21 22 23 24 25 2…" at bounding box center [468, 363] width 37 height 33
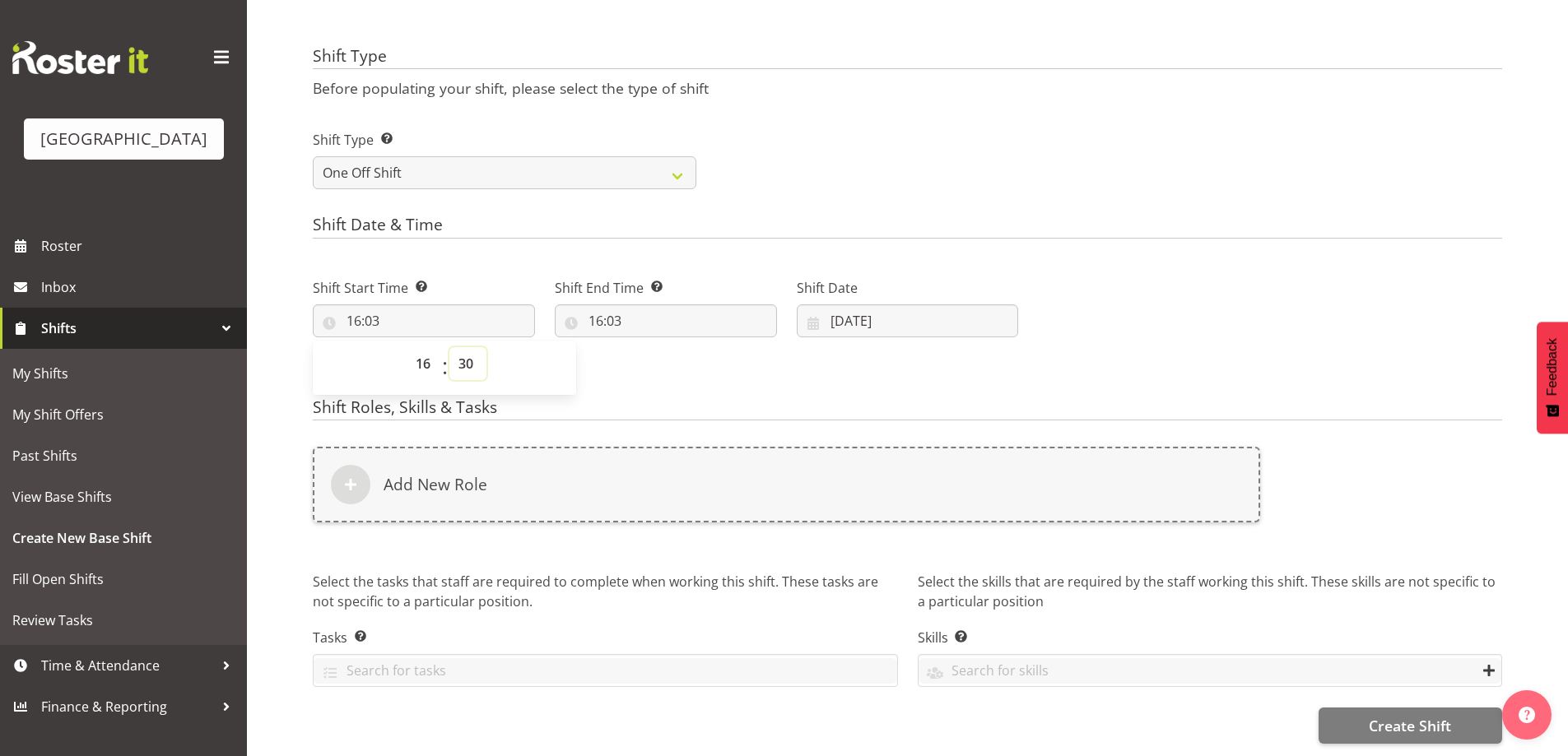
type input "16:30"
click at [1147, 108] on div "Shift Type Shift Types: One Off – Select this if you would like a single shift …" at bounding box center [908, 153] width 1209 height 92
click at [596, 311] on input "16:03" at bounding box center [666, 321] width 222 height 33
click at [704, 351] on select "00 01 02 03 04 05 06 07 08 09 10 11 12 13 14 15 16 17 18 19 20 21 22 23 24 25 2…" at bounding box center [710, 363] width 37 height 33
select select "30"
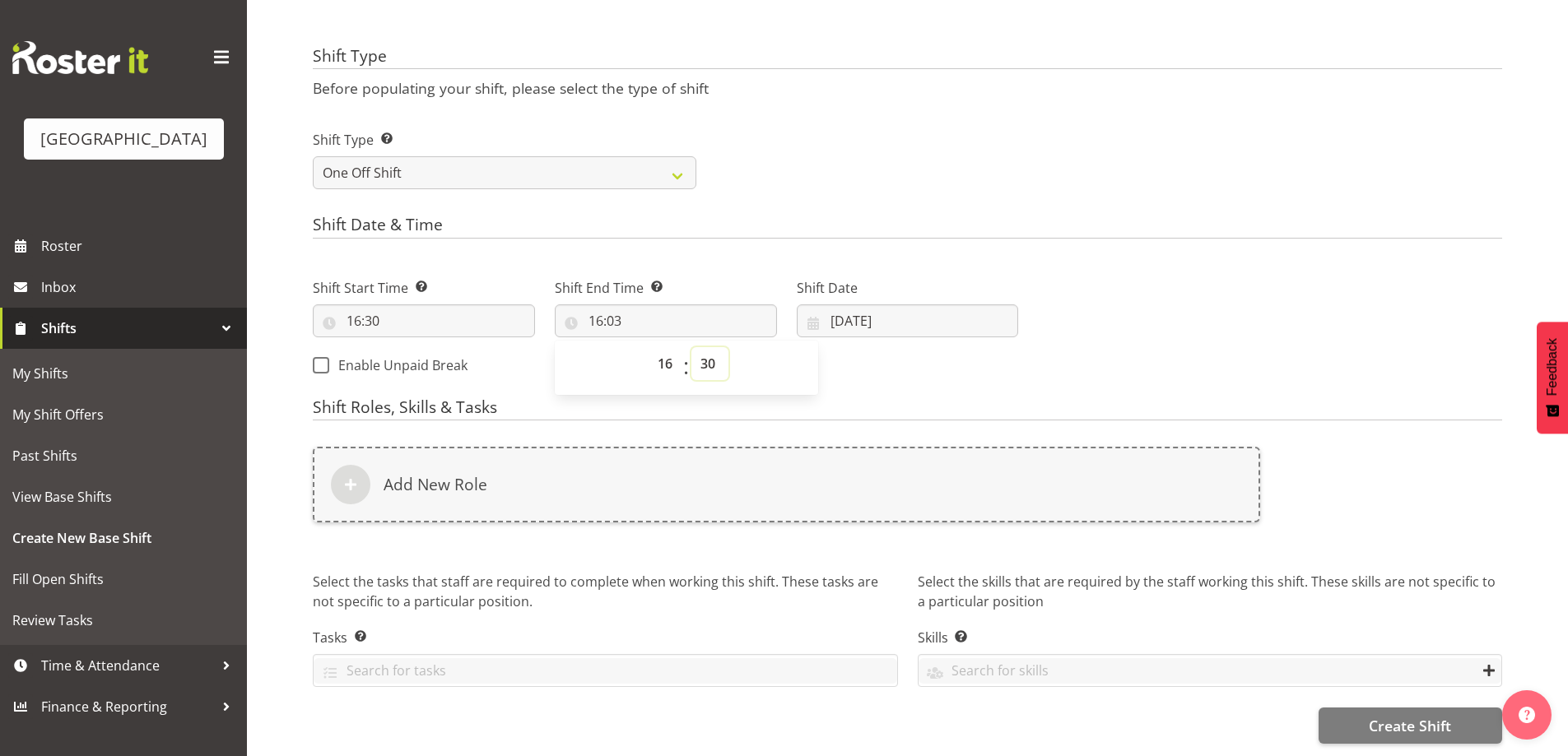
click at [691, 347] on select "00 01 02 03 04 05 06 07 08 09 10 11 12 13 14 15 16 17 18 19 20 21 22 23 24 25 2…" at bounding box center [710, 363] width 37 height 33
type input "16:30"
click at [1151, 259] on div "Next Shifts" at bounding box center [1270, 322] width 484 height 133
click at [871, 305] on input "12/08/2025" at bounding box center [908, 321] width 222 height 33
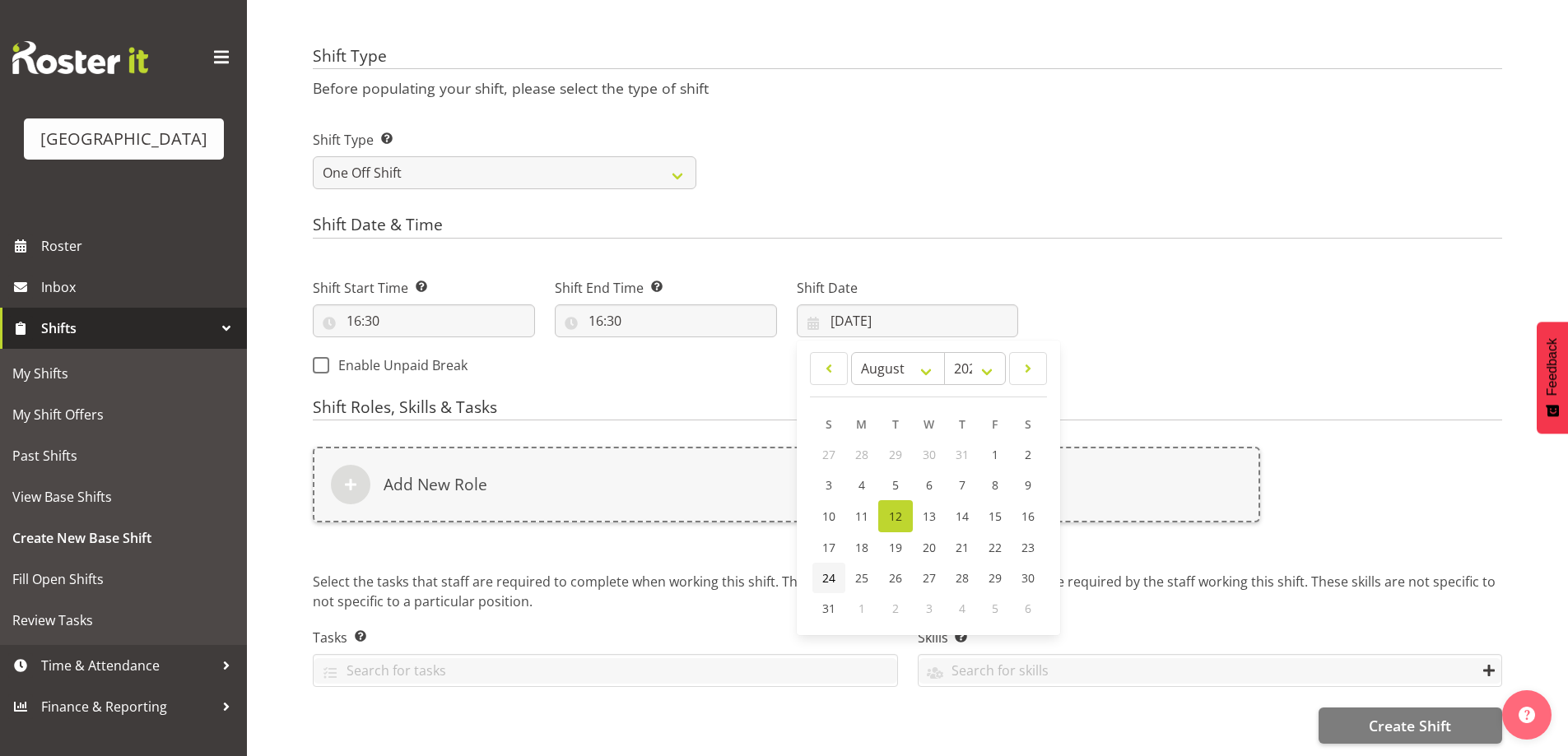
click at [830, 570] on span "24" at bounding box center [829, 578] width 14 height 15
type input "24/08/2025"
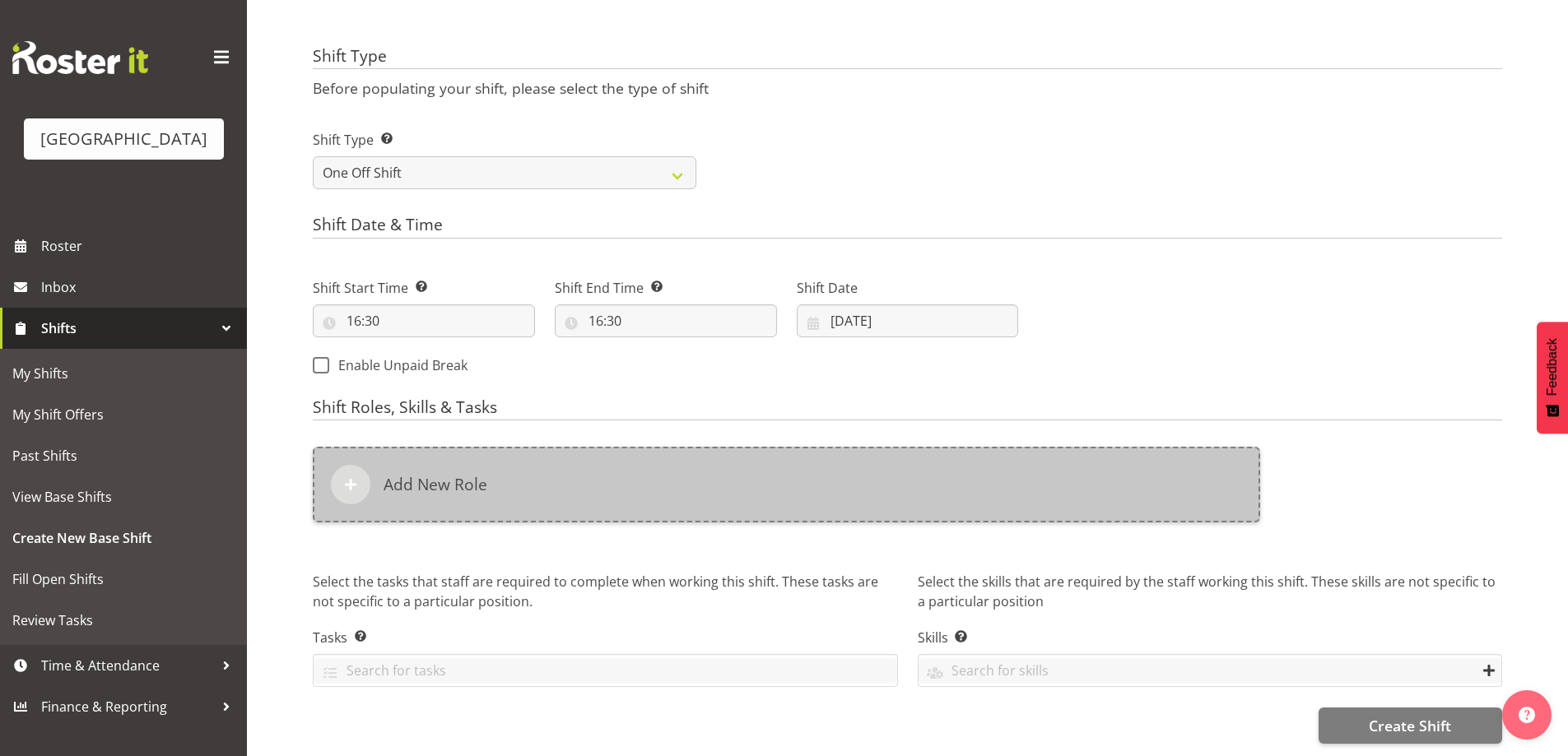
click at [512, 500] on div "Add New Role" at bounding box center [786, 484] width 947 height 76
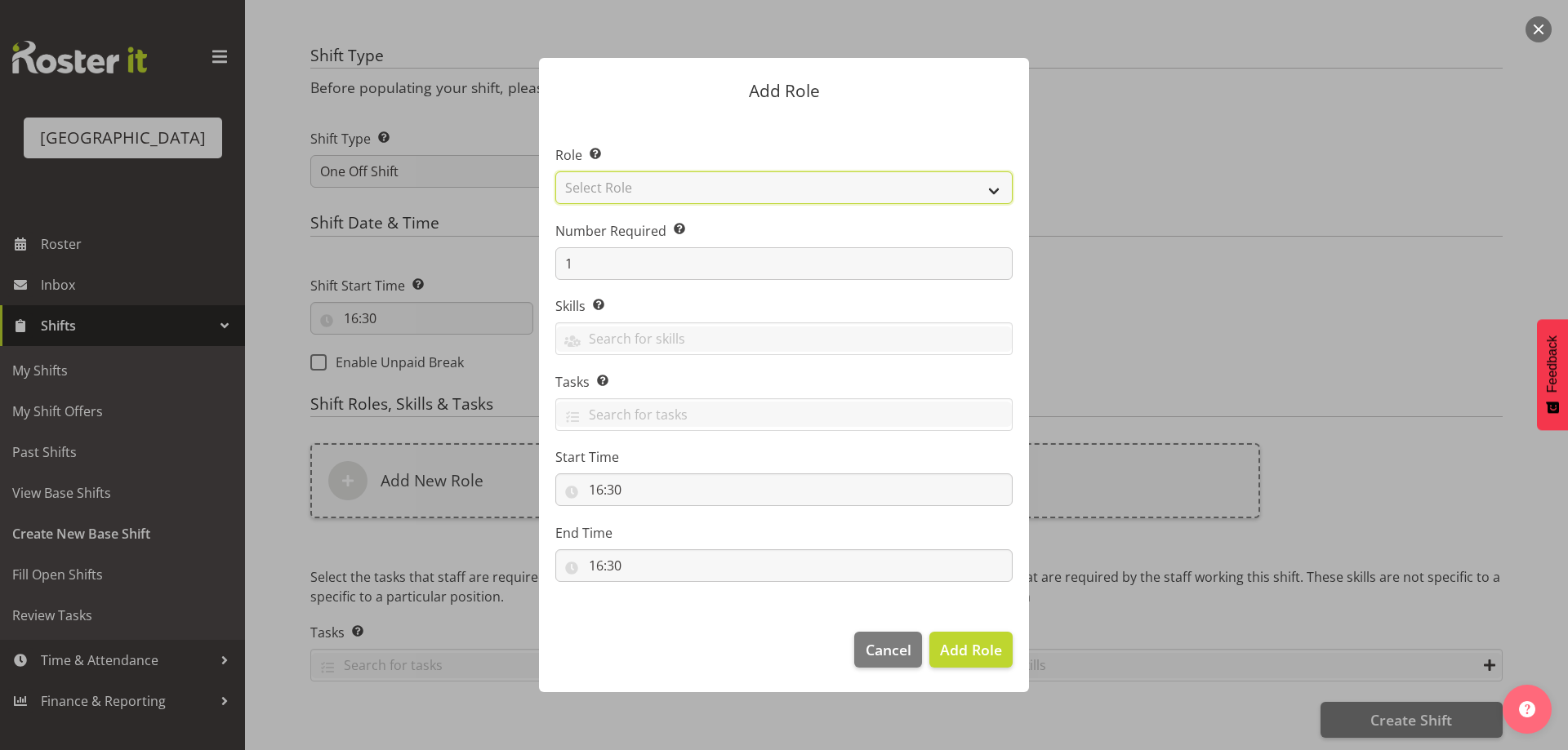
click at [990, 189] on select "Select Role Audio Bar Bar Runner Bar Training Box Office Cargo Shed Venue Rep C…" at bounding box center [783, 188] width 457 height 33
select select "1301"
click at [555, 172] on select "Select Role Audio Bar Bar Runner Bar Training Box Office Cargo Shed Venue Rep C…" at bounding box center [783, 188] width 457 height 33
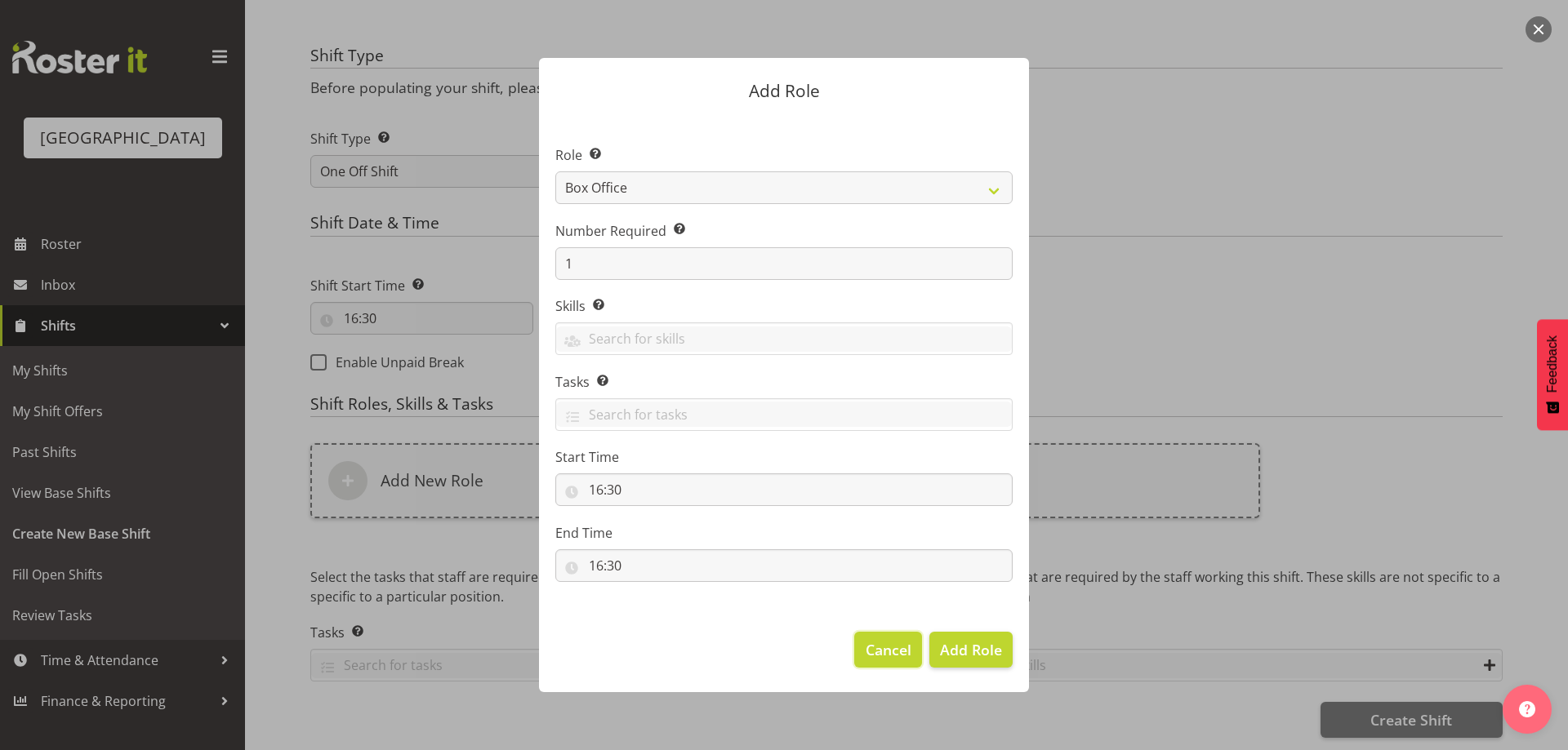
click at [892, 652] on span "Cancel" at bounding box center [888, 649] width 45 height 21
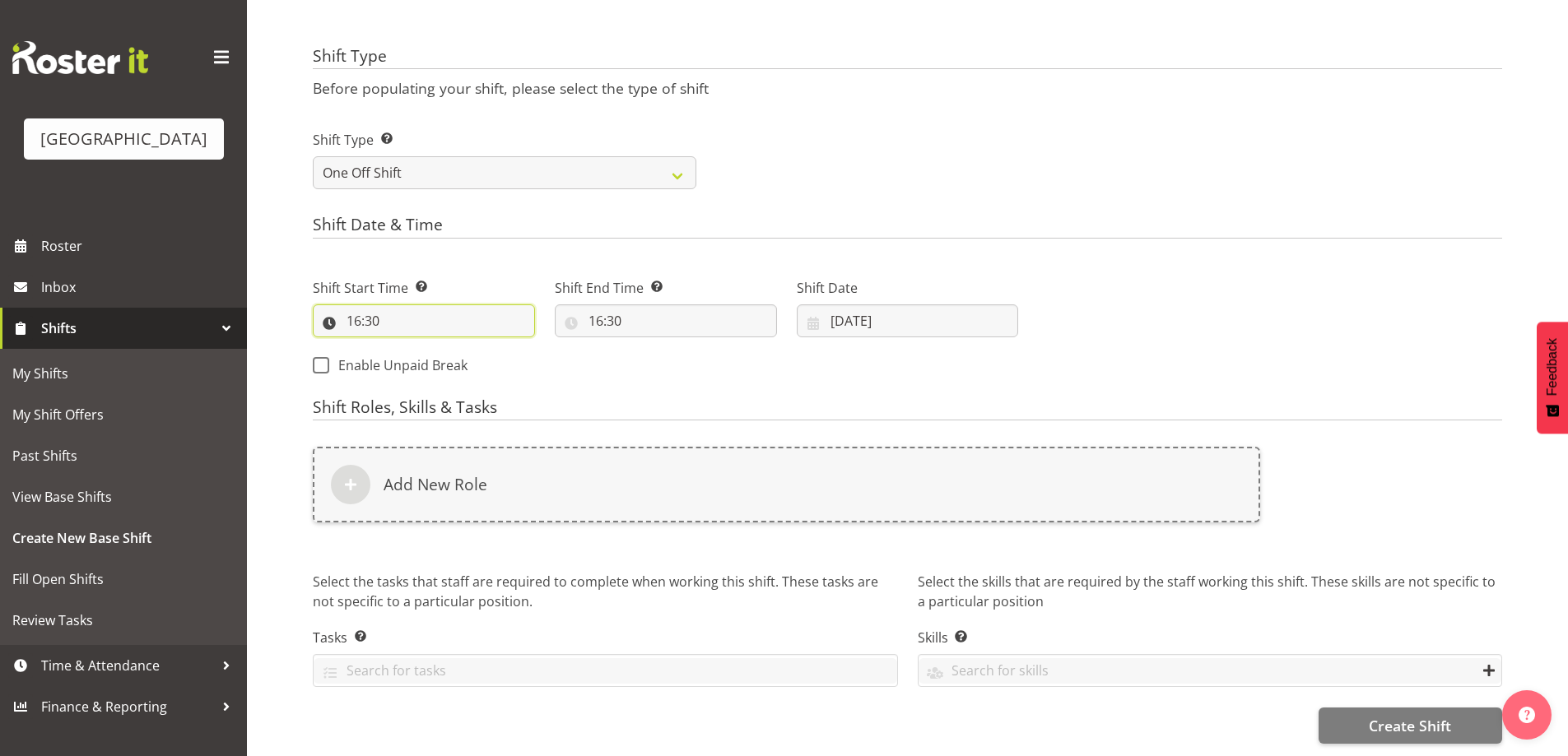
click at [355, 311] on input "16:30" at bounding box center [424, 321] width 222 height 33
click at [419, 355] on select "00 01 02 03 04 05 06 07 08 09 10 11 12 13 14 15 16 17 18 19 20 21 22 23" at bounding box center [425, 363] width 37 height 33
select select "14"
click at [407, 347] on select "00 01 02 03 04 05 06 07 08 09 10 11 12 13 14 15 16 17 18 19 20 21 22 23" at bounding box center [425, 363] width 37 height 33
type input "14:30"
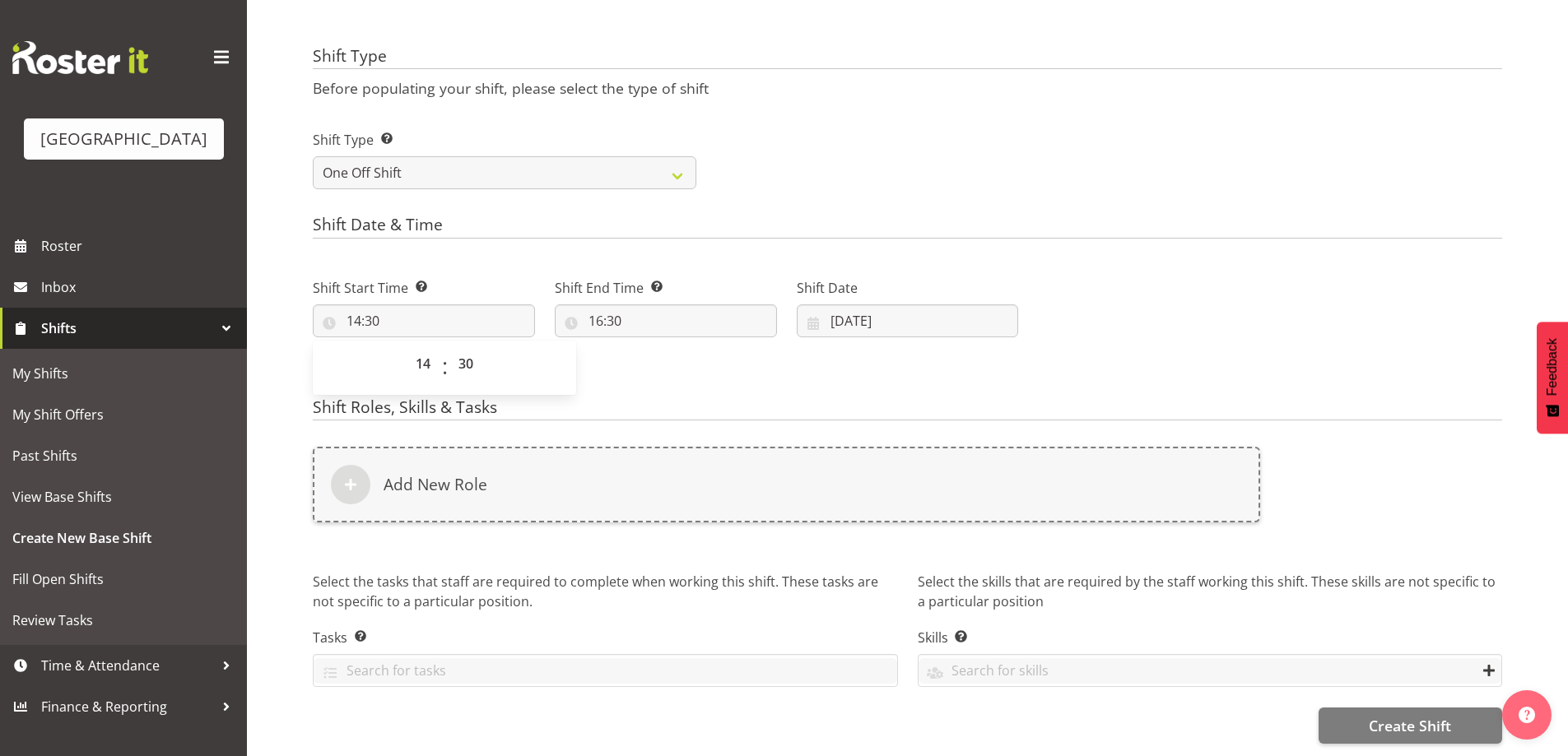
drag, startPoint x: 1292, startPoint y: 312, endPoint x: 1293, endPoint y: 347, distance: 35.0
click at [1293, 311] on div "Next Shifts" at bounding box center [1270, 322] width 484 height 133
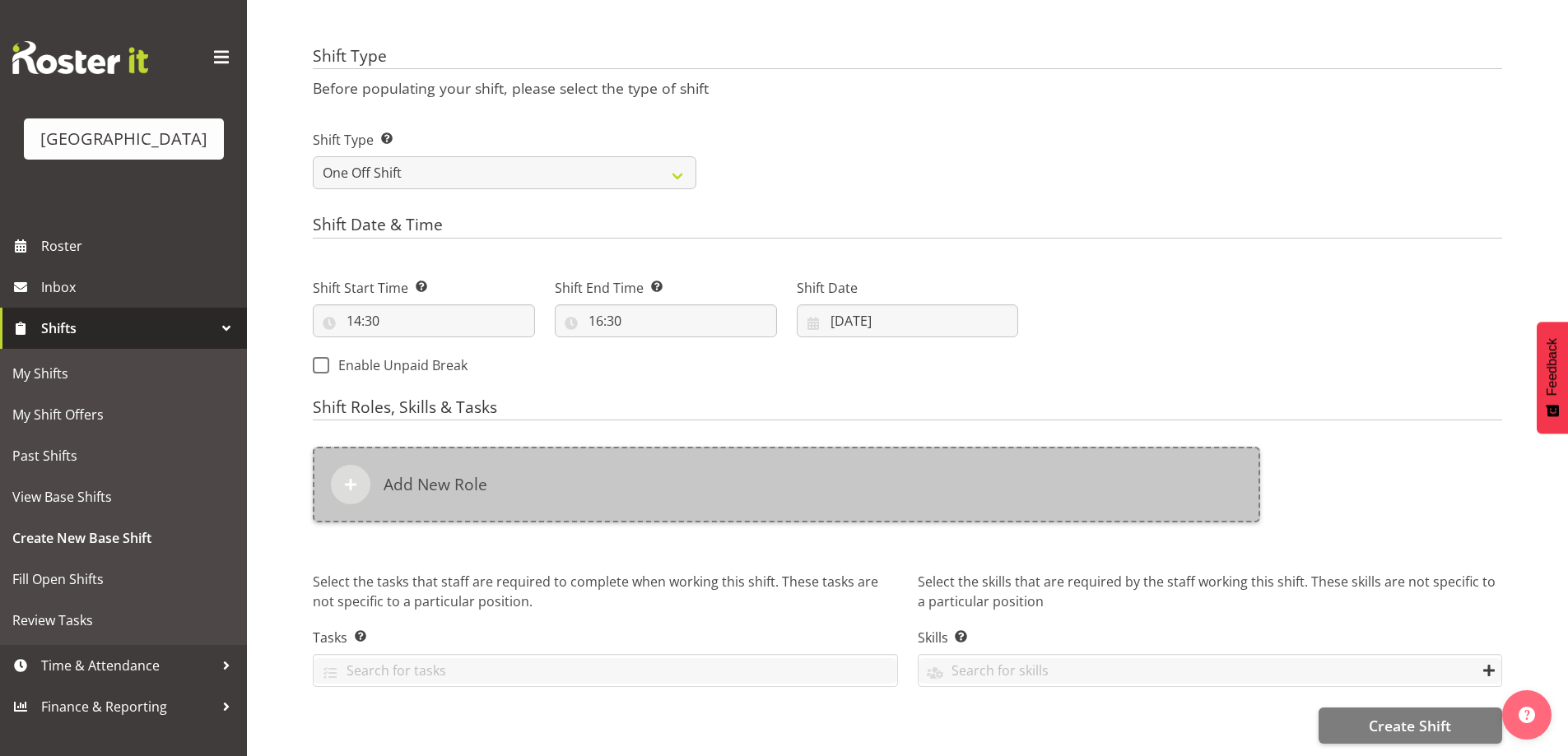
click at [784, 500] on div "Add New Role" at bounding box center [786, 484] width 947 height 76
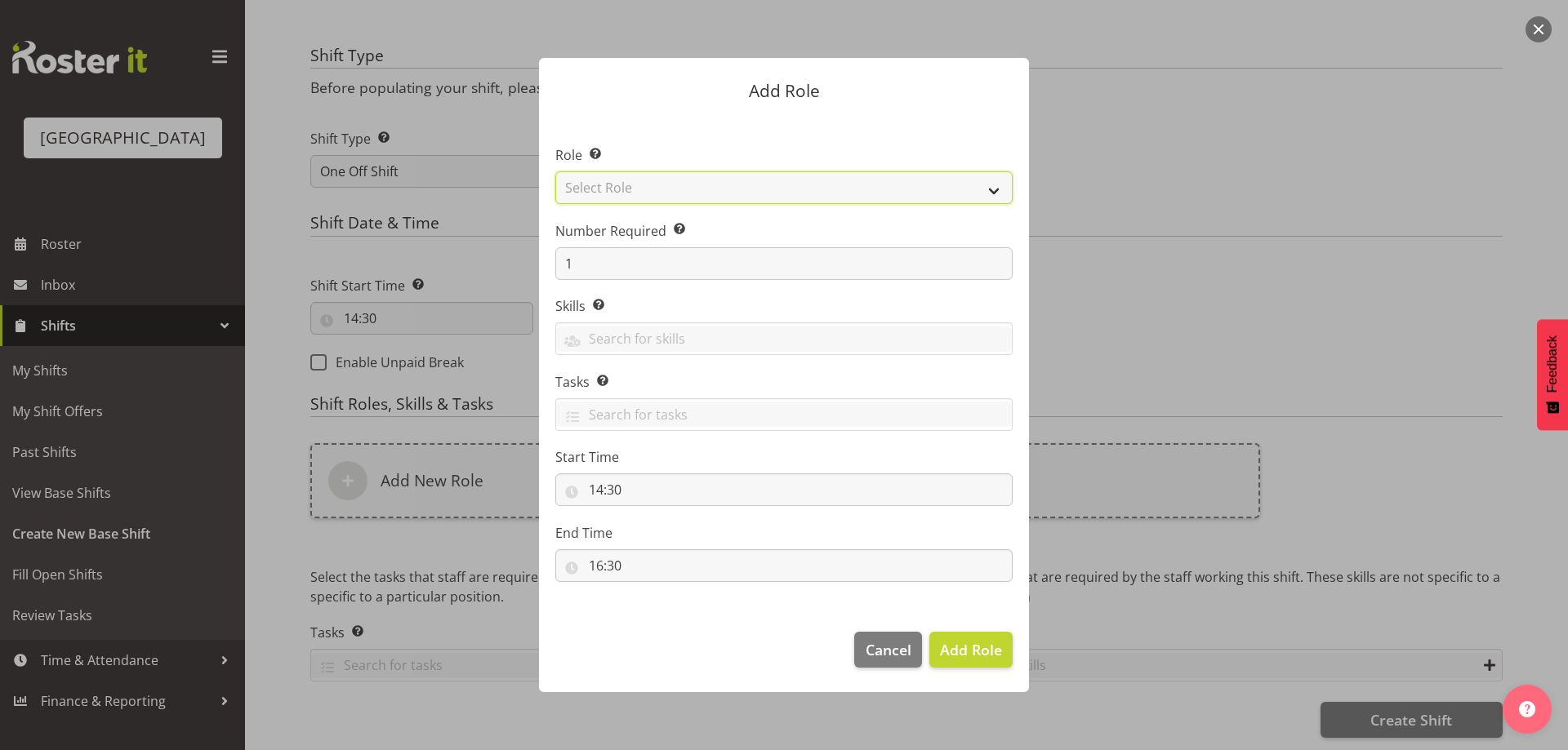
click at [990, 188] on select "Select Role Audio Bar Bar Runner Bar Training Box Office Cargo Shed Venue Rep C…" at bounding box center [783, 188] width 457 height 33
select select "1301"
click at [555, 172] on select "Select Role Audio Bar Bar Runner Bar Training Box Office Cargo Shed Venue Rep C…" at bounding box center [783, 188] width 457 height 33
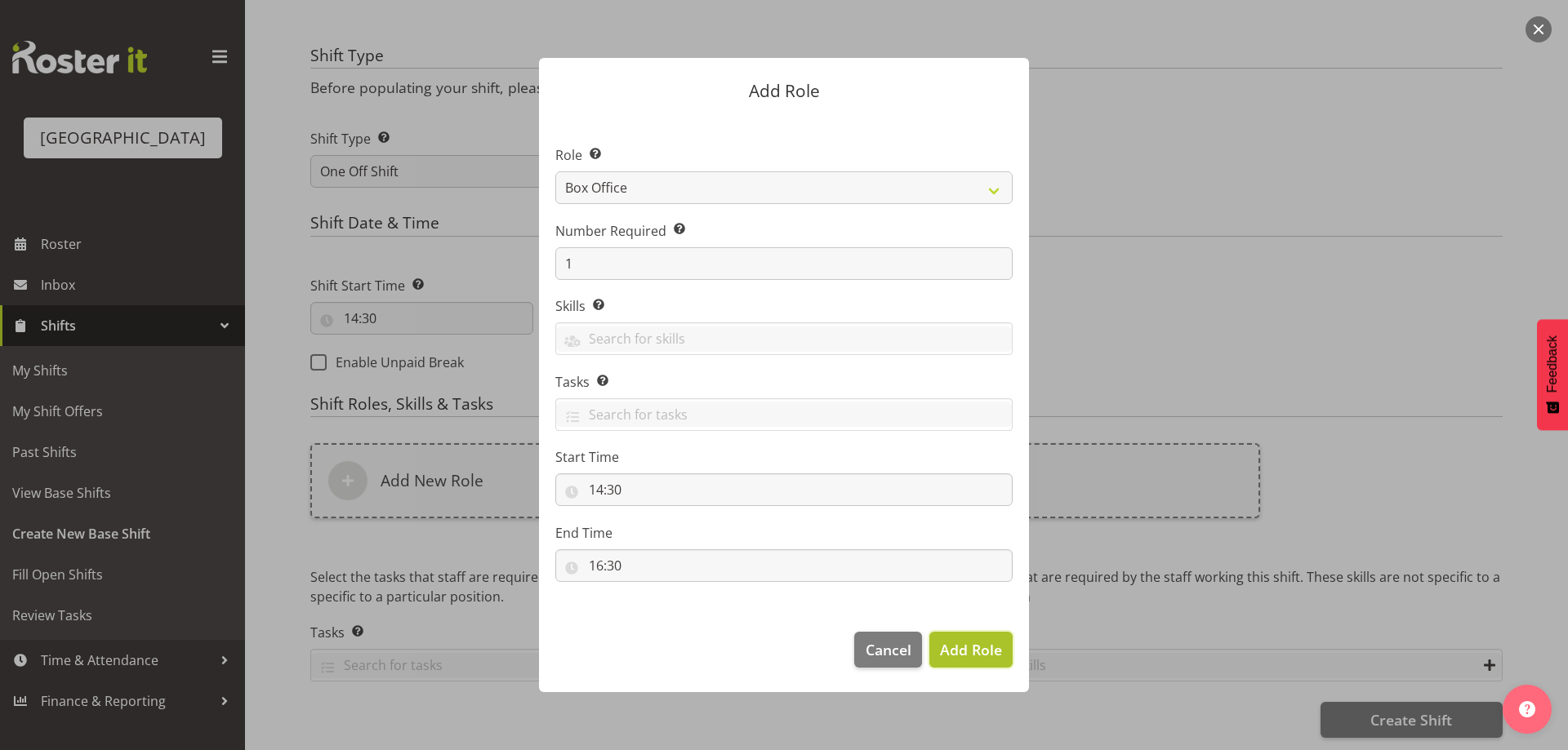
click at [983, 652] on span "Add Role" at bounding box center [971, 649] width 62 height 19
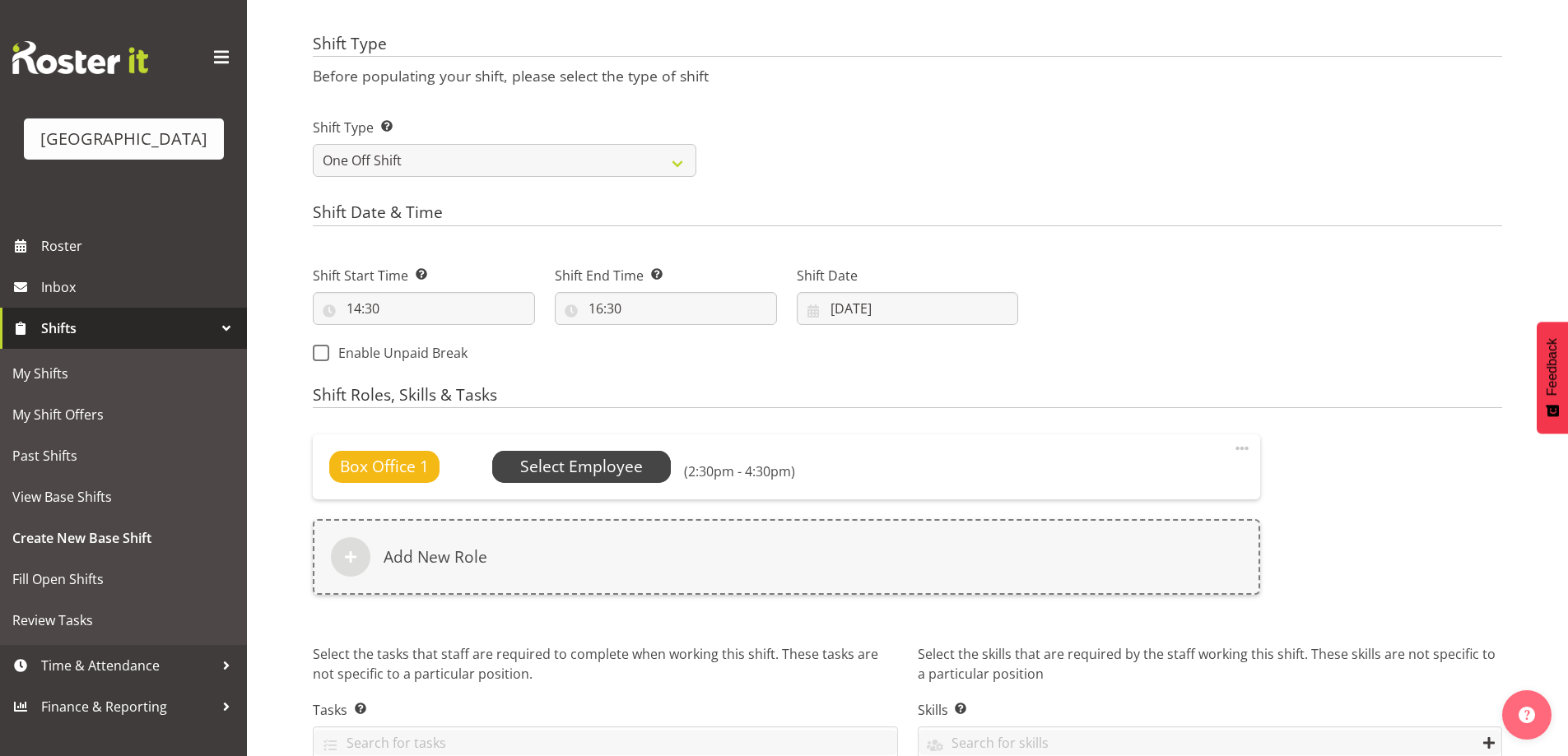
click at [592, 471] on span "Select Employee" at bounding box center [582, 467] width 122 height 24
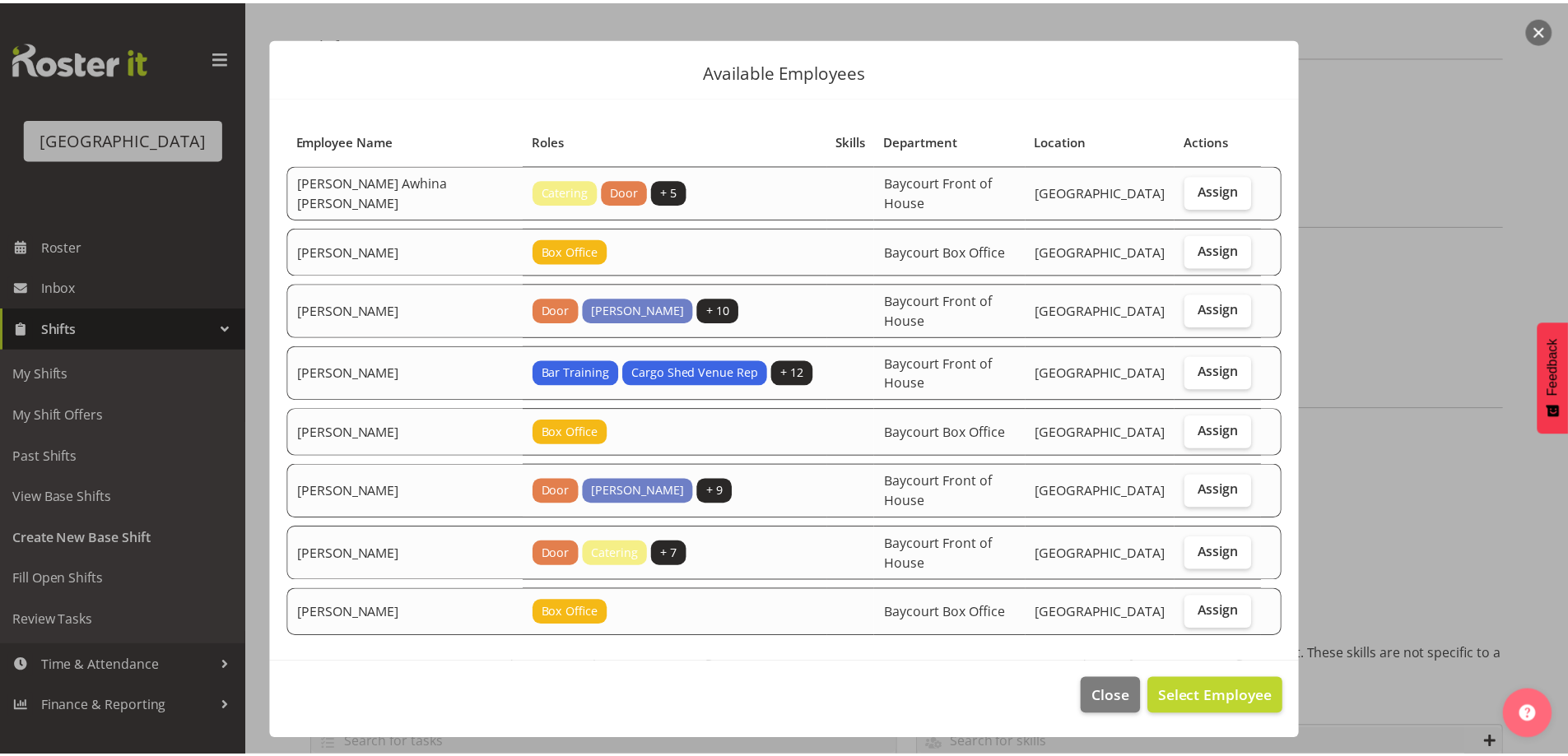
scroll to position [40, 0]
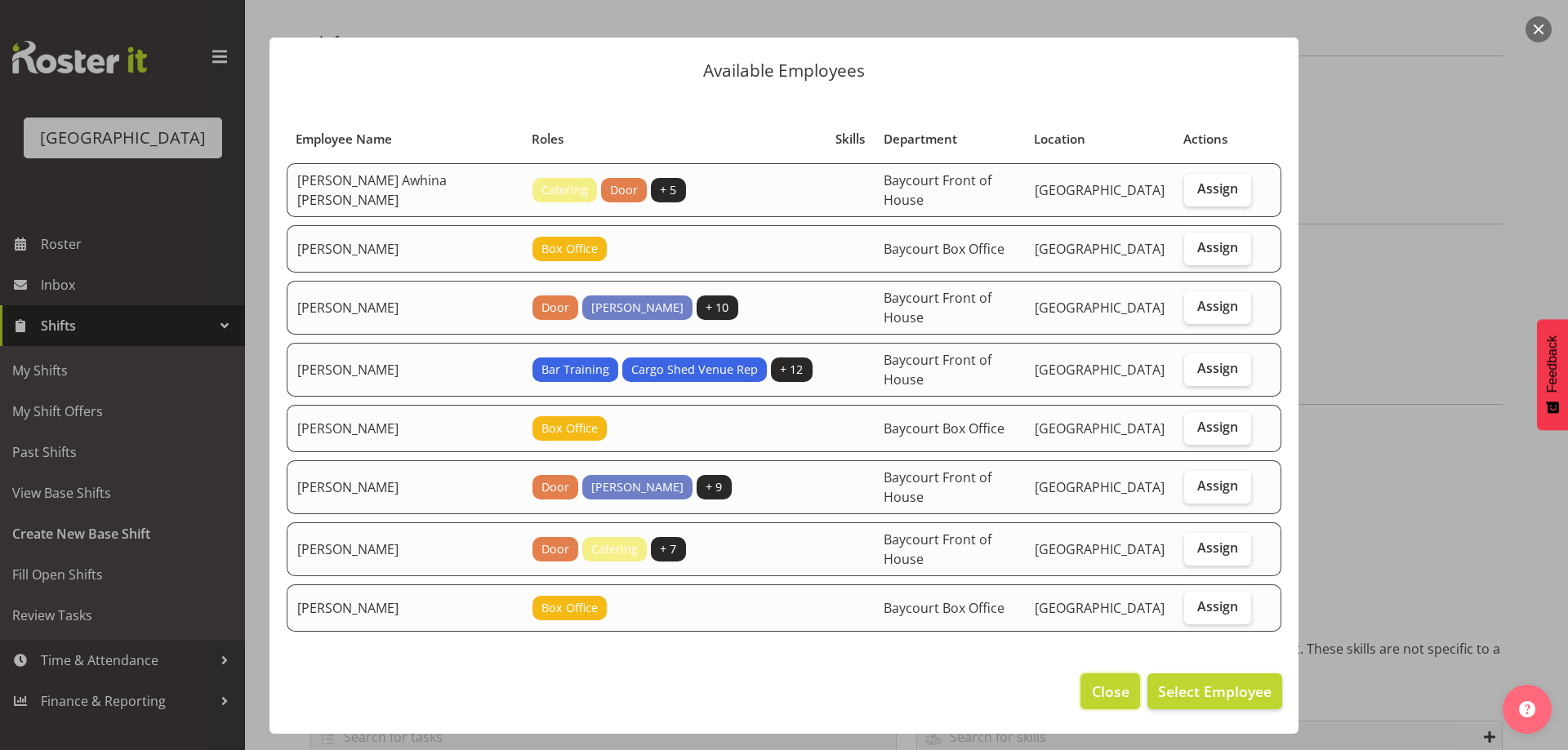
click at [1091, 686] on span "Close" at bounding box center [1110, 691] width 38 height 21
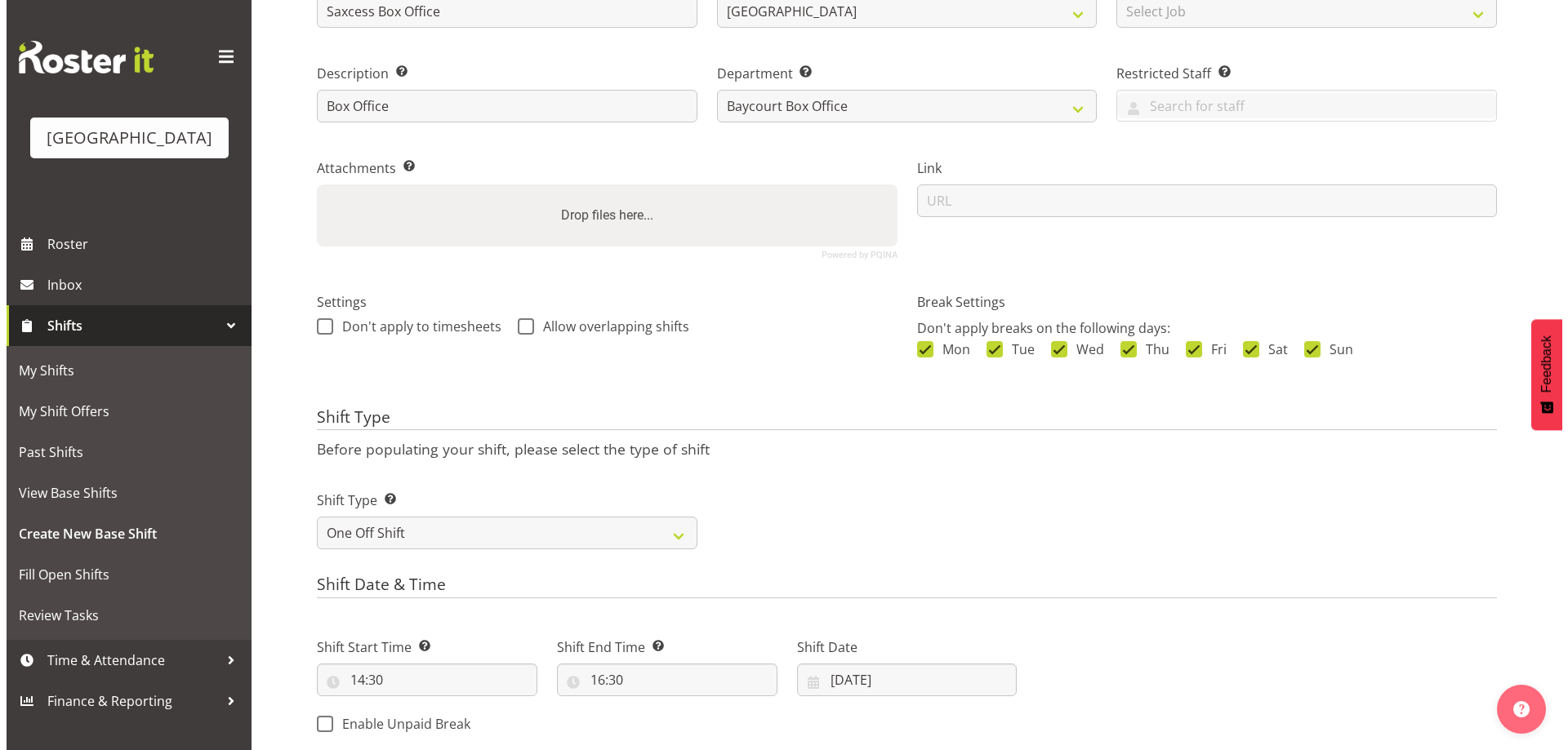
scroll to position [663, 0]
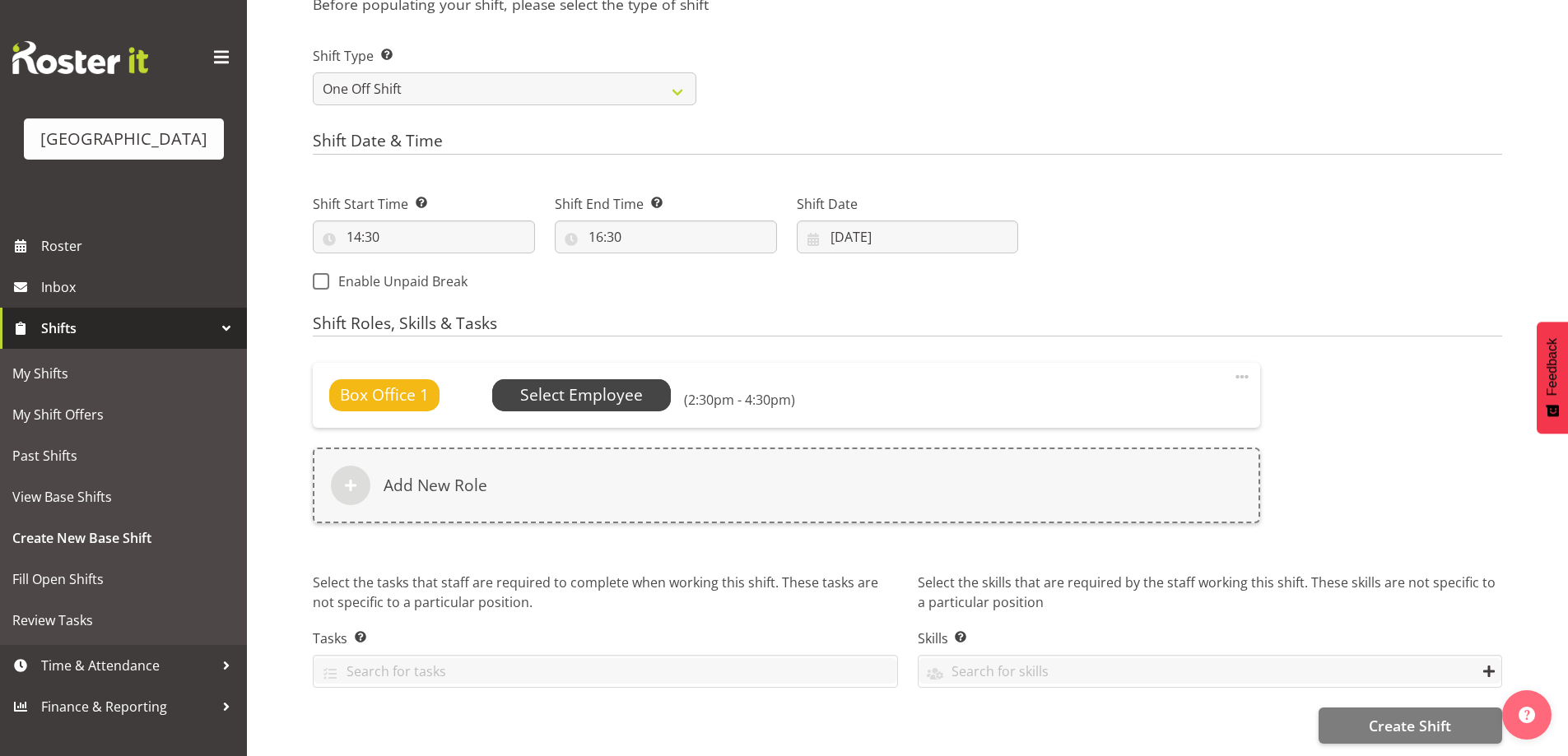
click at [537, 379] on span "Select Employee" at bounding box center [582, 395] width 179 height 31
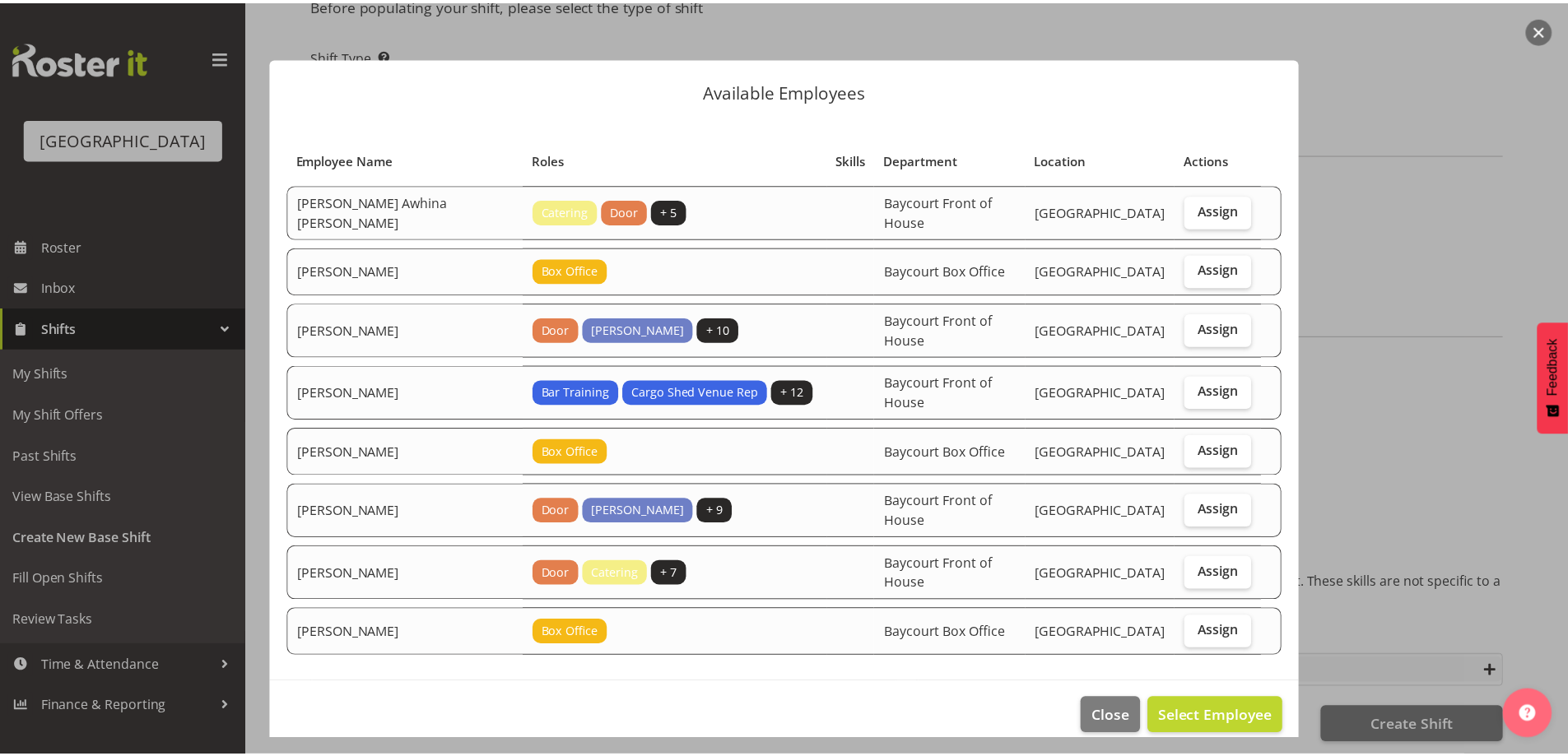
scroll to position [40, 0]
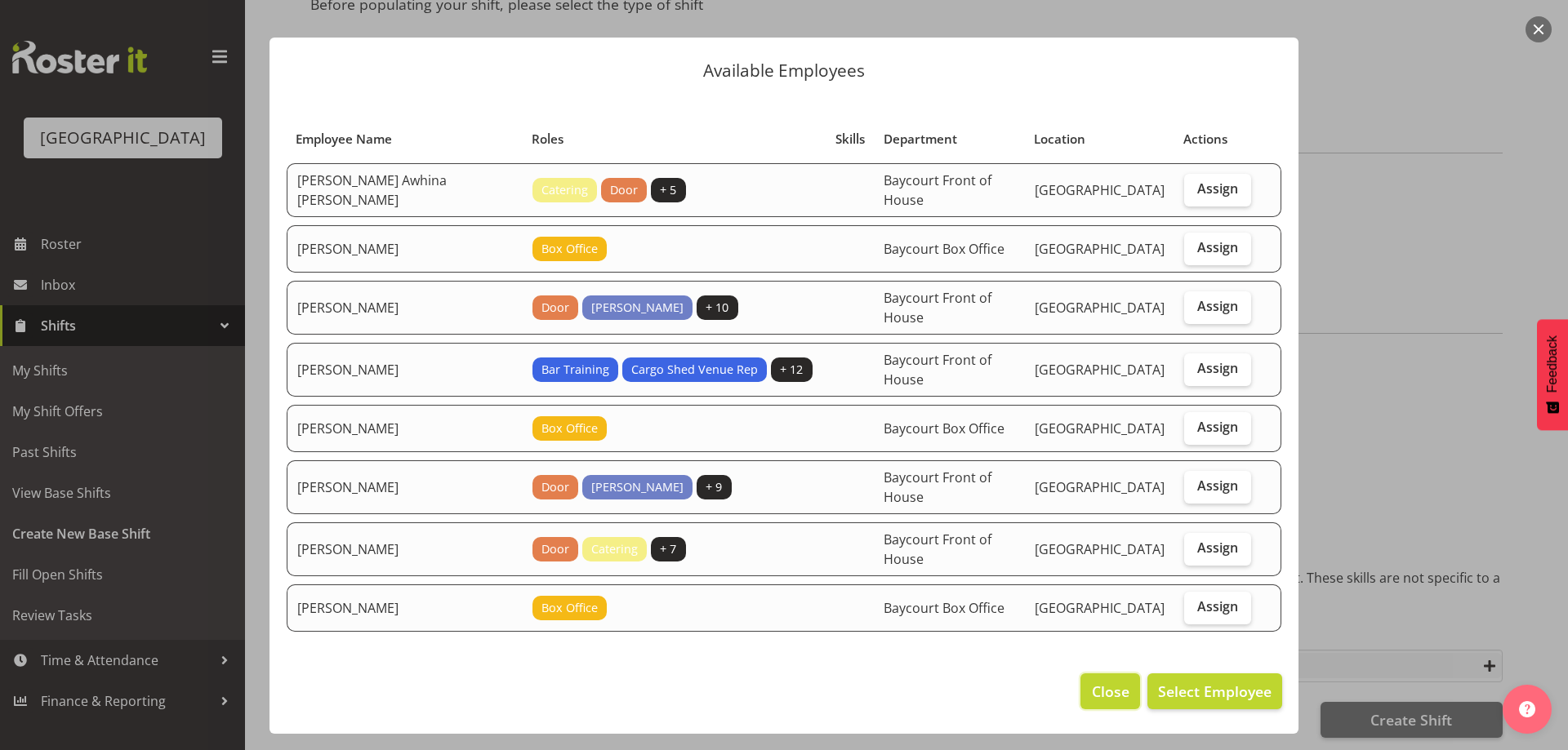
click at [1091, 695] on span "Close" at bounding box center [1110, 691] width 38 height 21
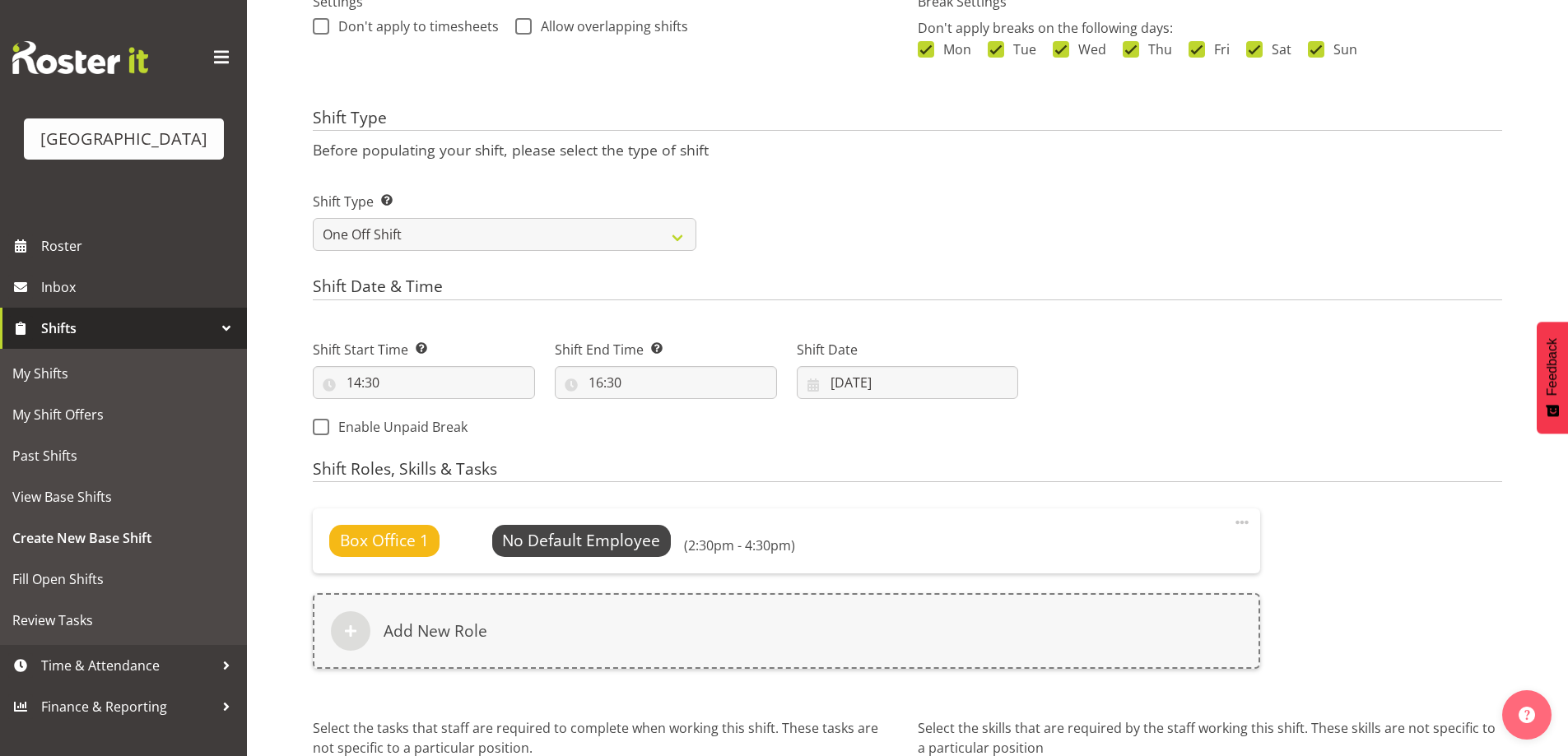
scroll to position [669, 0]
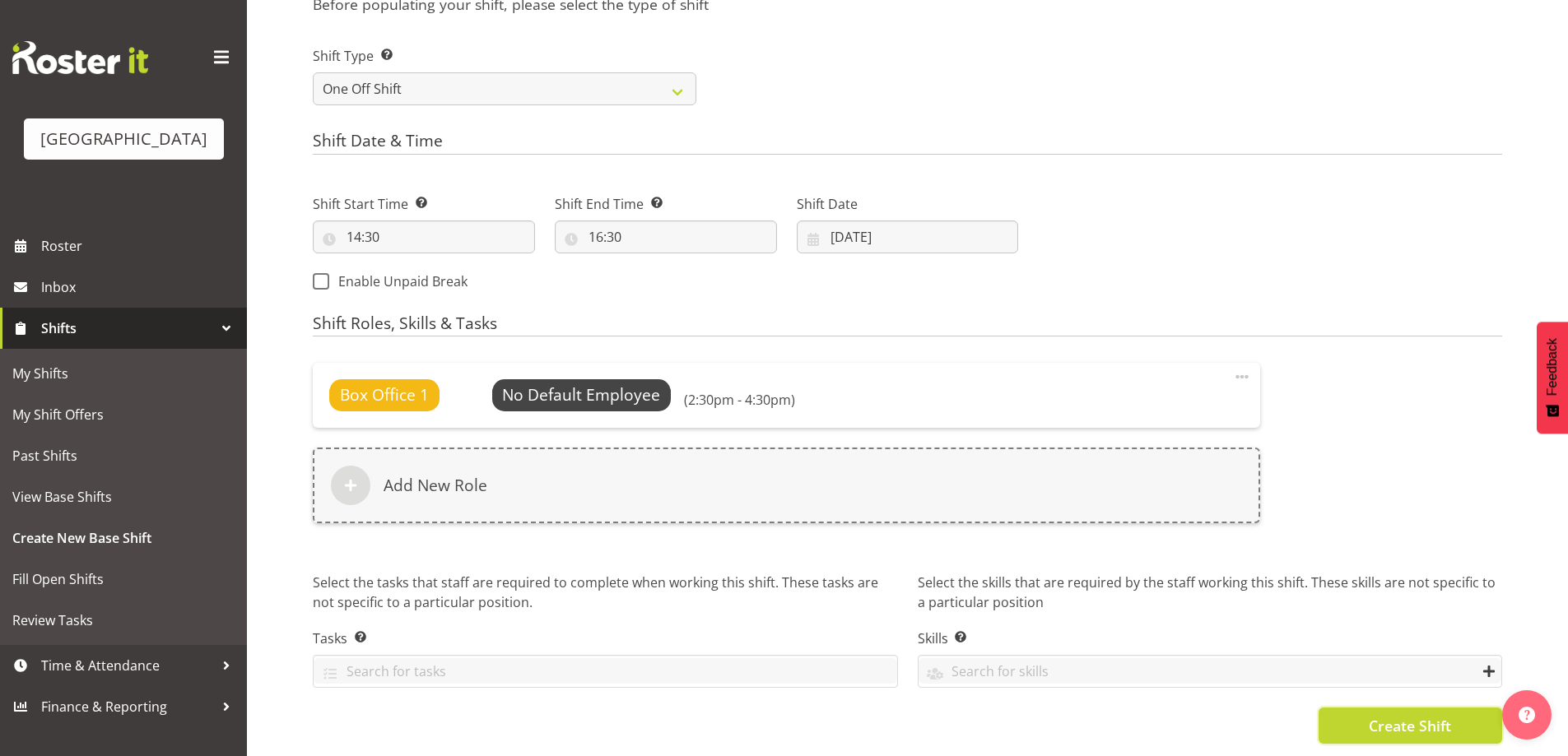
click at [1410, 720] on span "Create Shift" at bounding box center [1409, 725] width 82 height 21
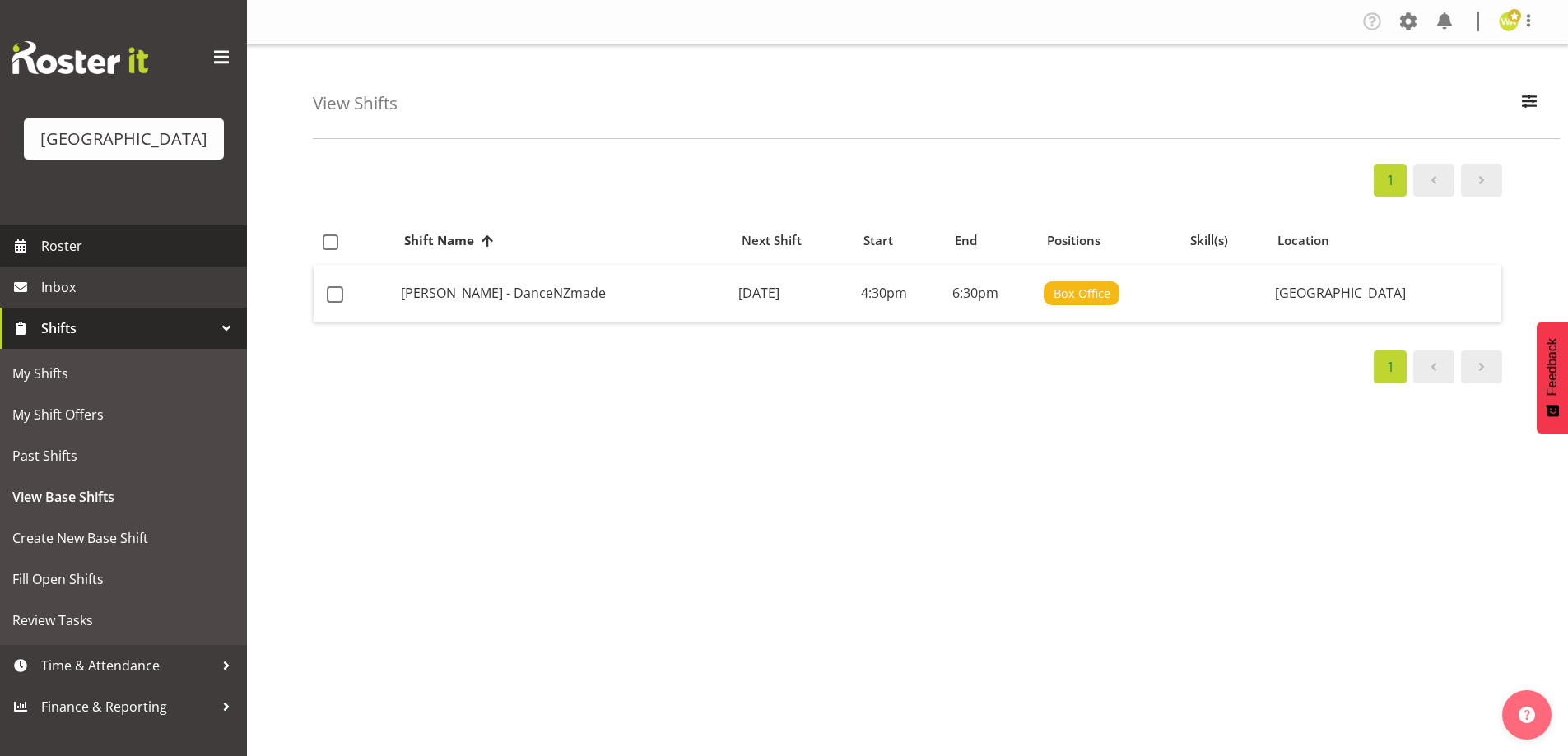
click at [70, 258] on span "Roster" at bounding box center [139, 245] width 198 height 25
